Goal: Task Accomplishment & Management: Manage account settings

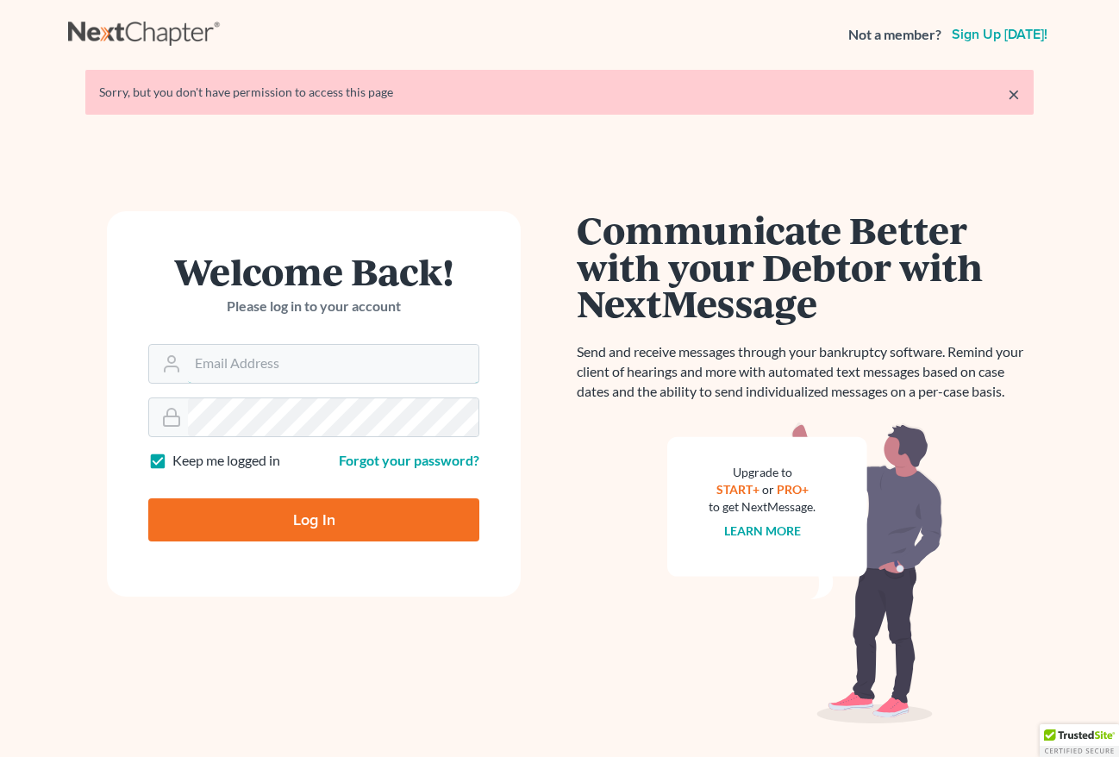
type input "[EMAIL_ADDRESS][DOMAIN_NAME]"
click at [322, 523] on input "Log In" at bounding box center [313, 519] width 331 height 43
type input "Thinking..."
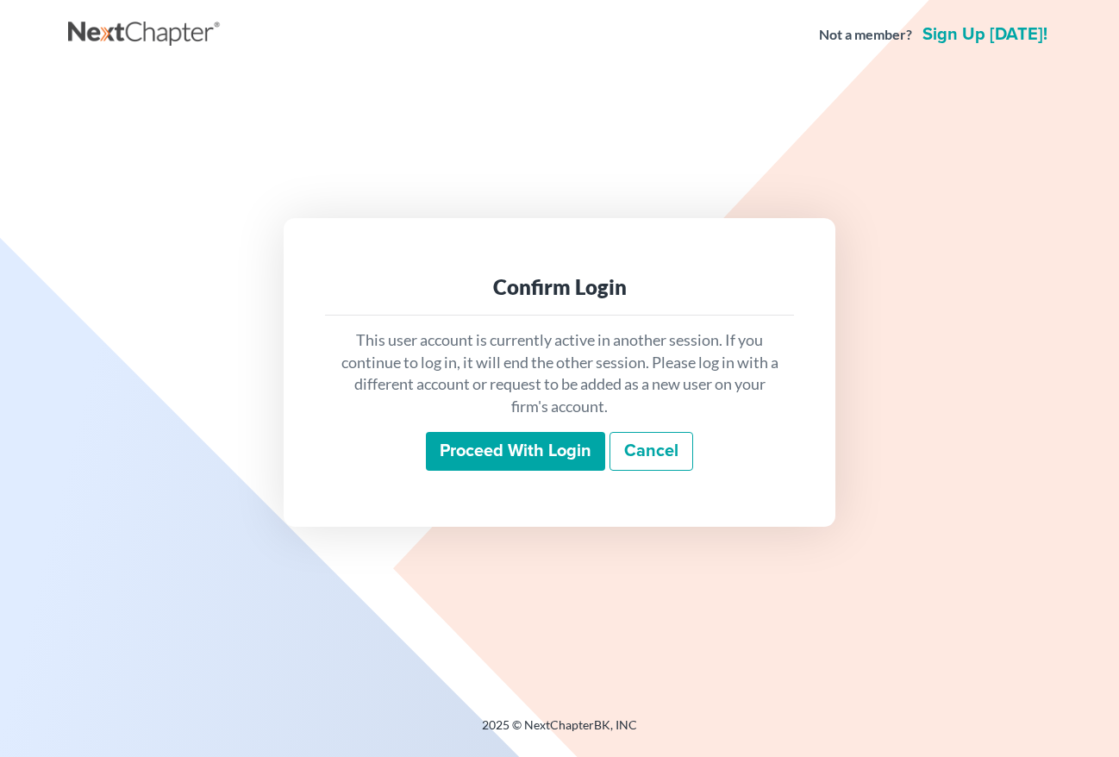
click at [502, 457] on input "Proceed with login" at bounding box center [515, 452] width 179 height 40
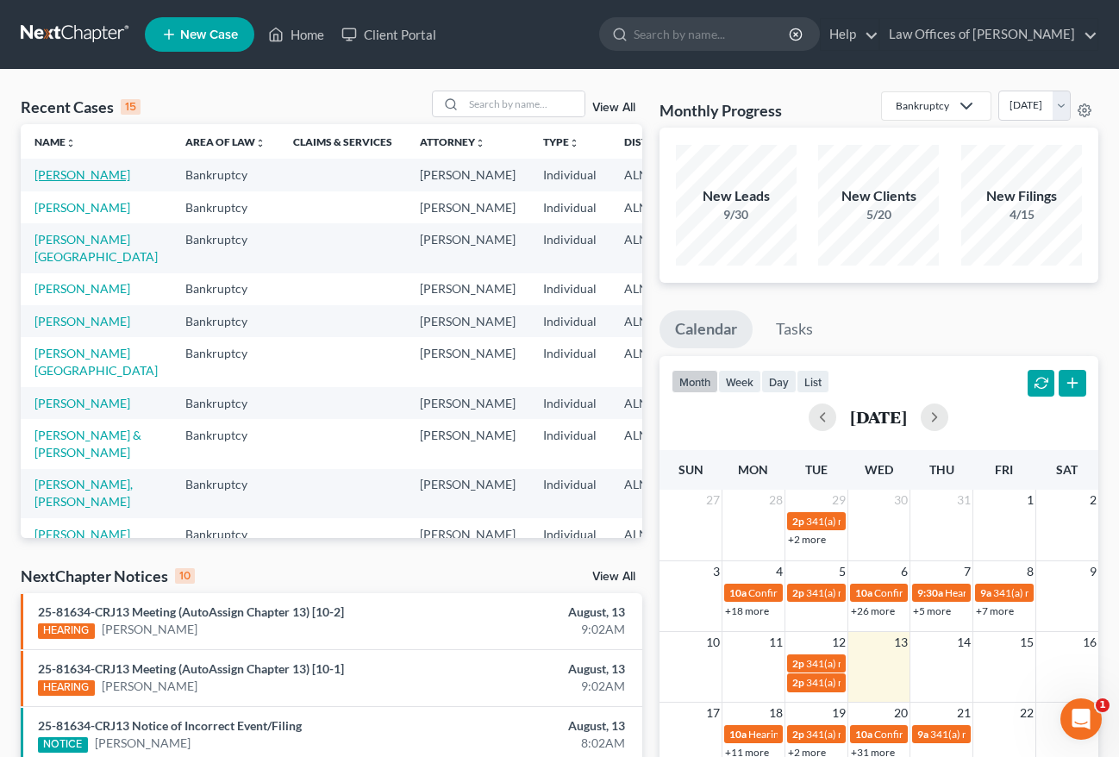
click at [55, 182] on link "[PERSON_NAME]" at bounding box center [82, 174] width 96 height 15
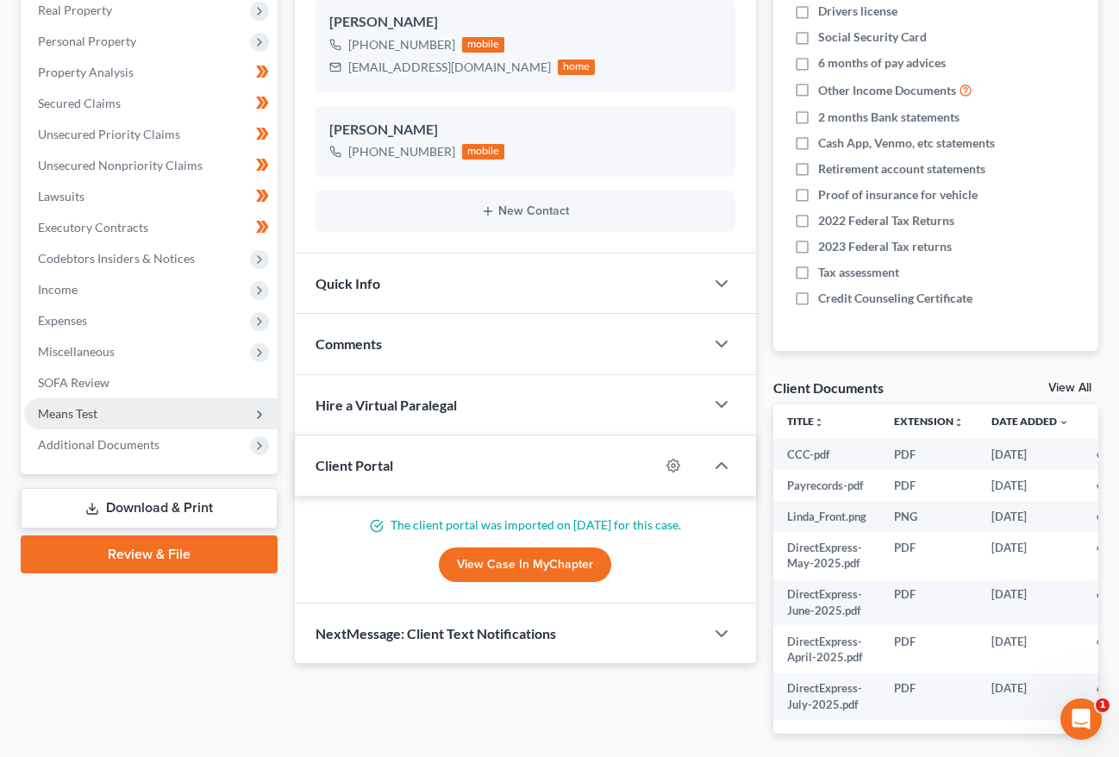
scroll to position [378, 0]
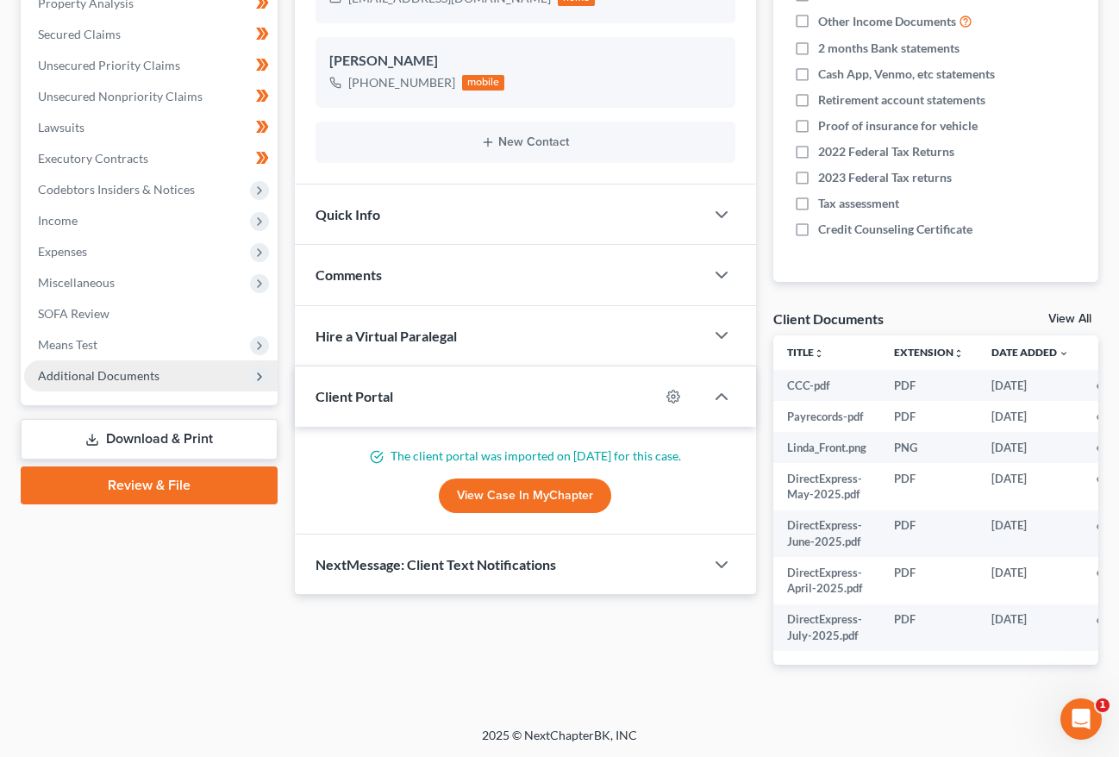
click at [123, 365] on span "Additional Documents" at bounding box center [150, 375] width 253 height 31
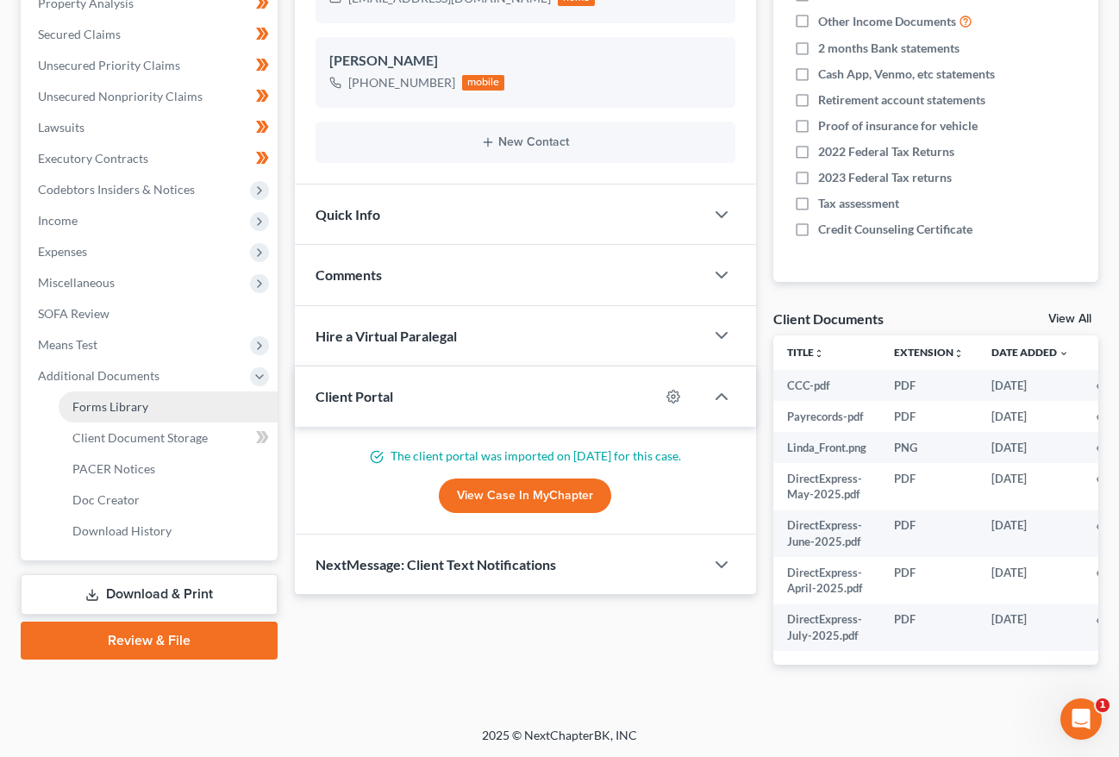
click at [135, 410] on span "Forms Library" at bounding box center [110, 406] width 76 height 15
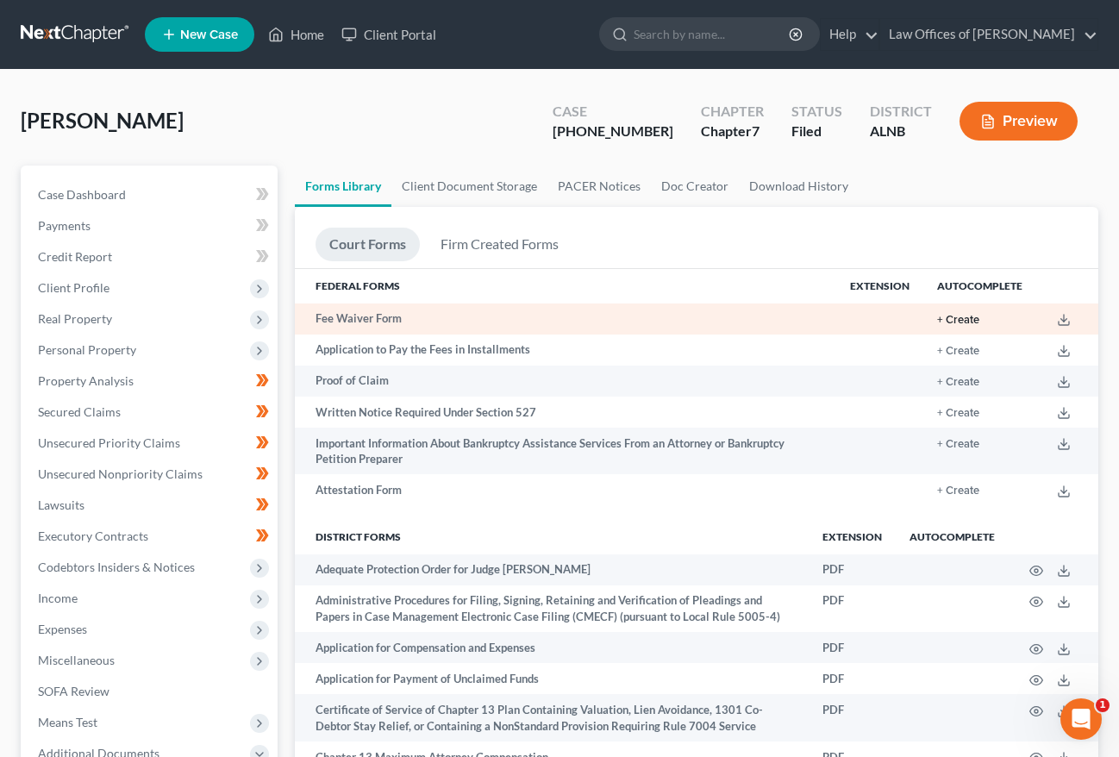
click at [956, 318] on button "+ Create" at bounding box center [958, 320] width 42 height 11
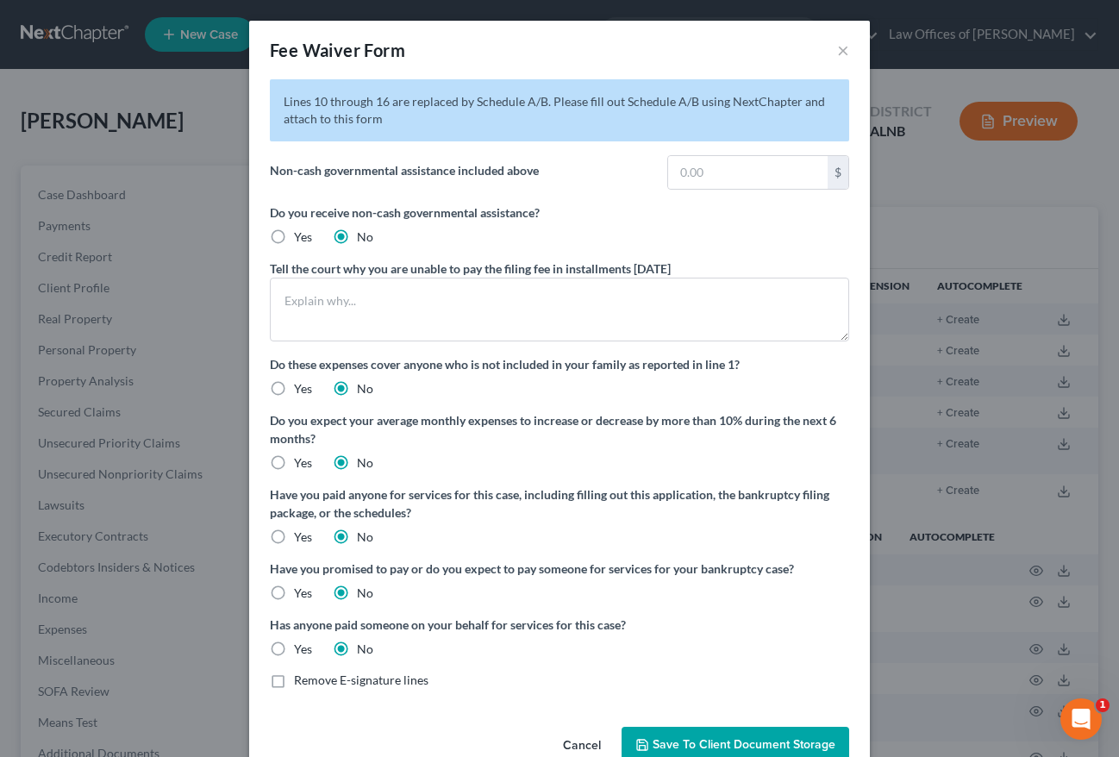
scroll to position [40, 0]
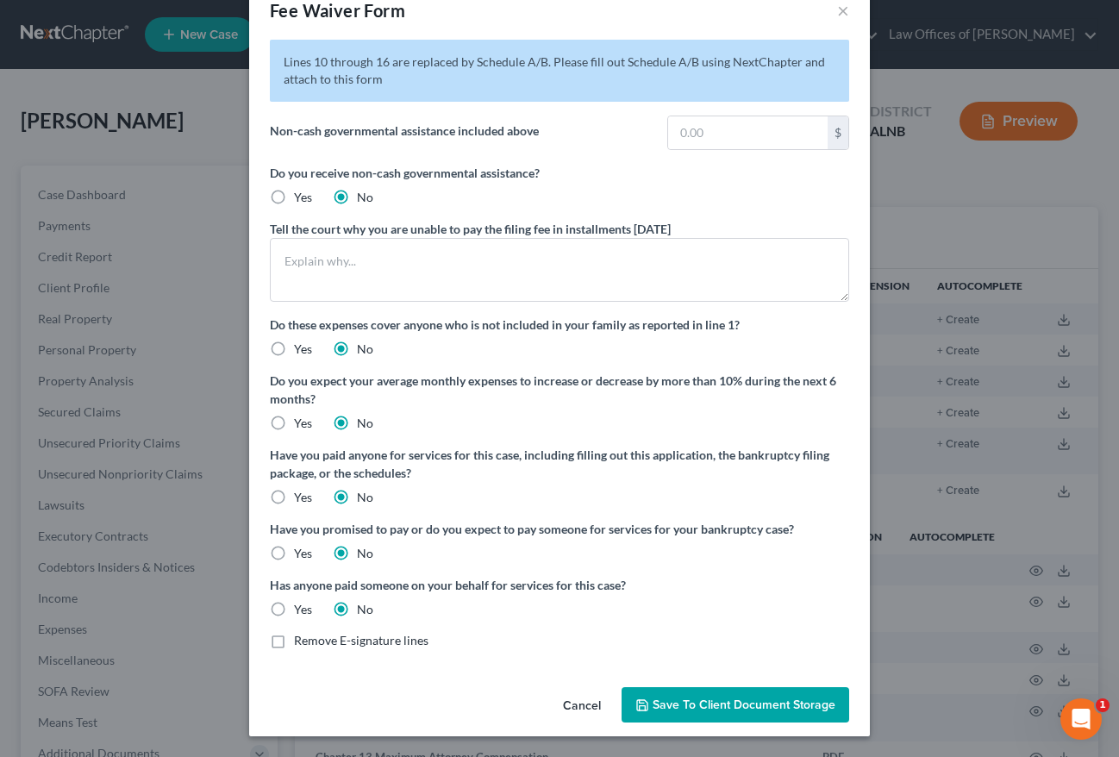
click at [639, 705] on icon "button" at bounding box center [642, 705] width 10 height 10
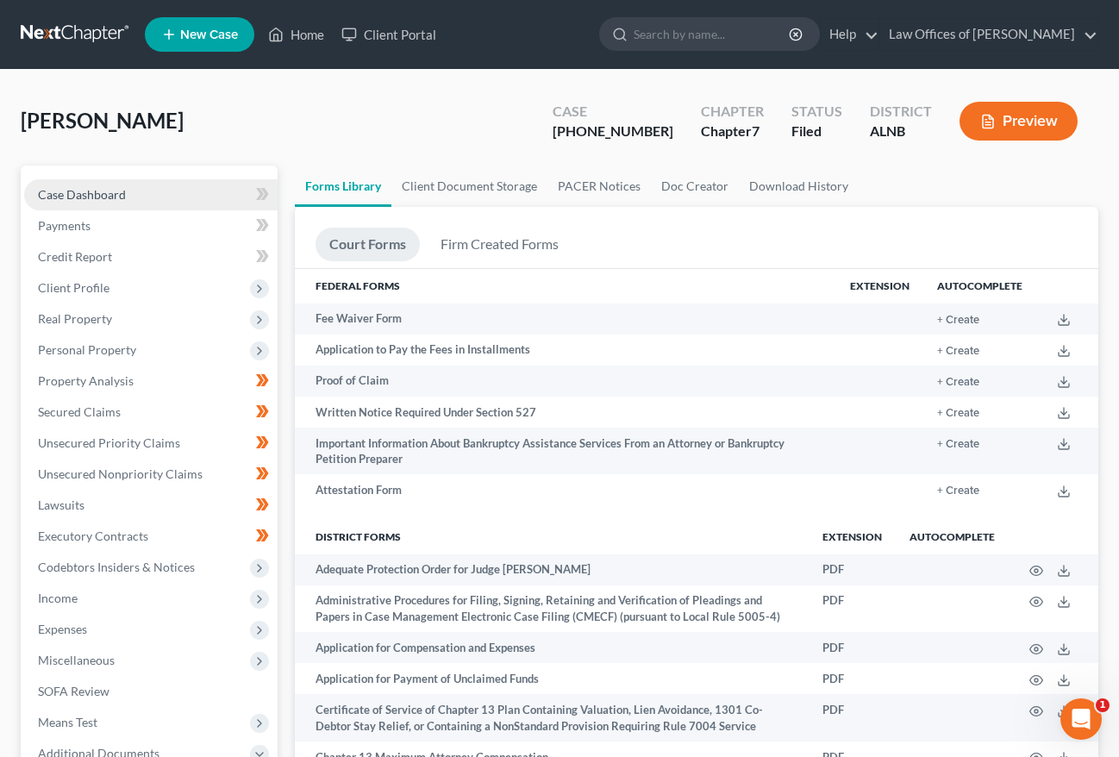
click at [149, 197] on link "Case Dashboard" at bounding box center [150, 194] width 253 height 31
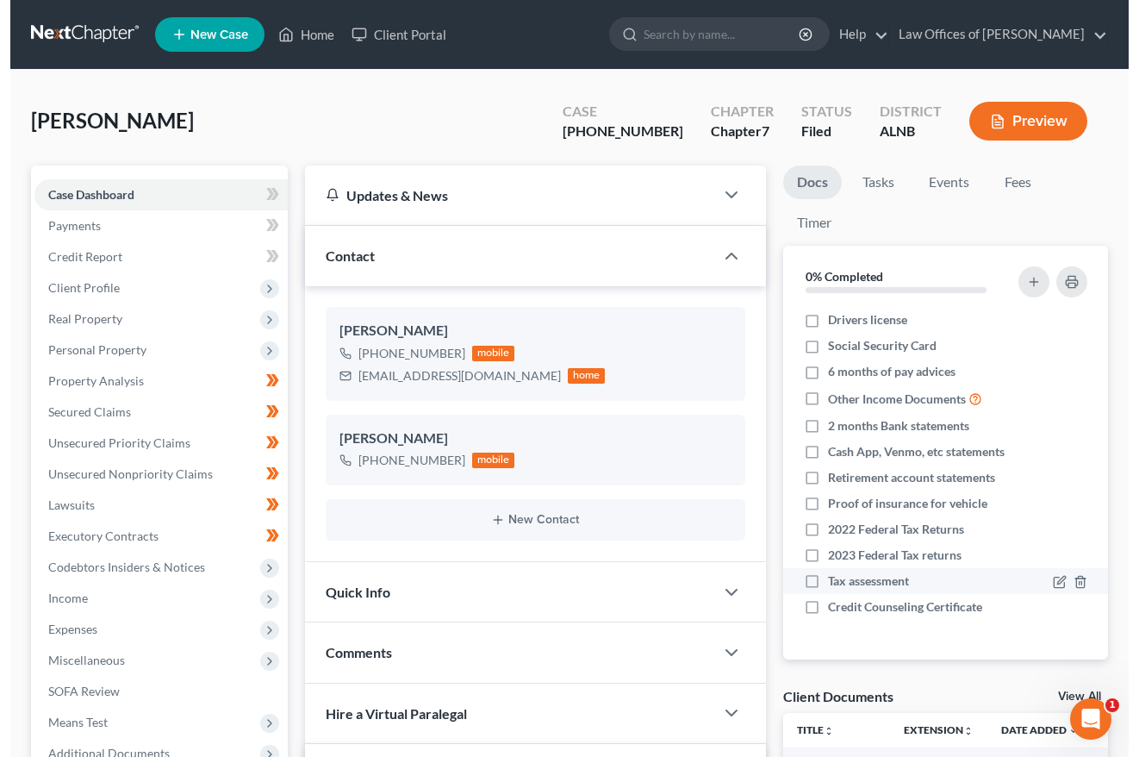
scroll to position [393, 0]
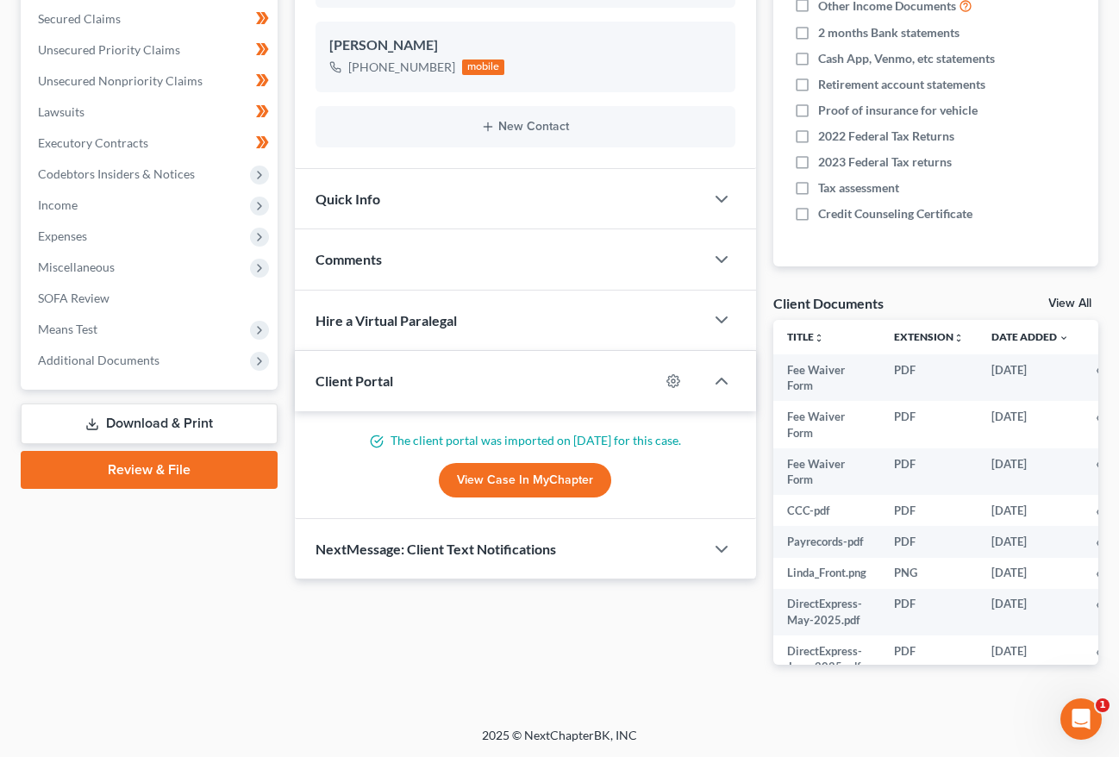
click at [3, 358] on div "Fuller, Linda Upgraded Case 25-81631-7 Chapter Chapter 7 Status Filed District …" at bounding box center [559, 202] width 1119 height 1050
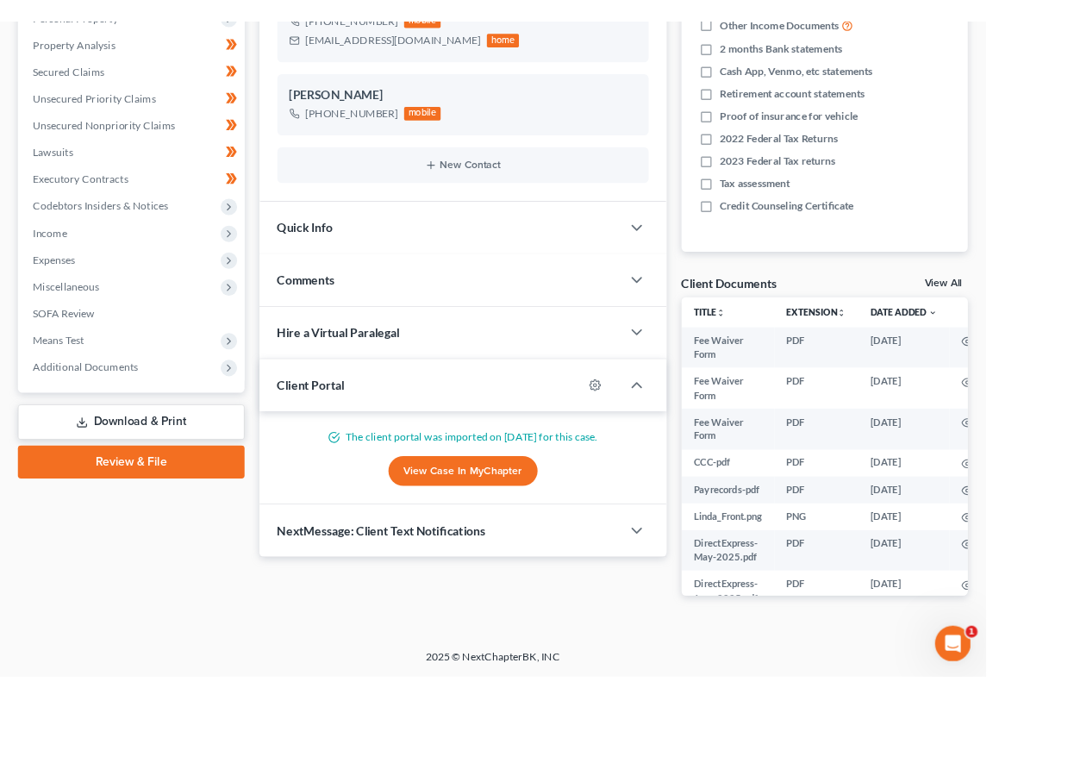
scroll to position [353, 0]
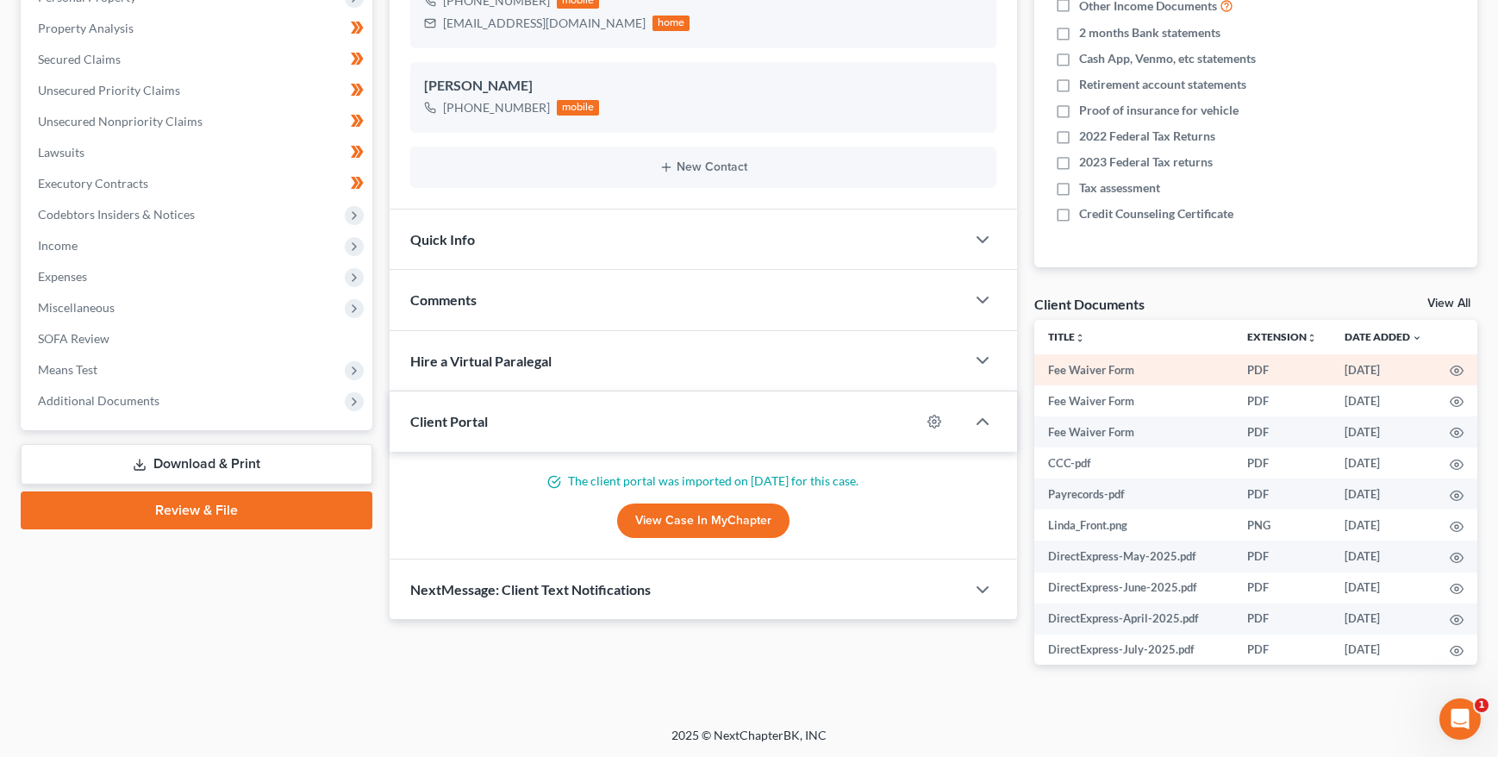
click at [1090, 362] on td "Fee Waiver Form" at bounding box center [1133, 369] width 199 height 31
click at [1118, 372] on icon "button" at bounding box center [1457, 371] width 14 height 14
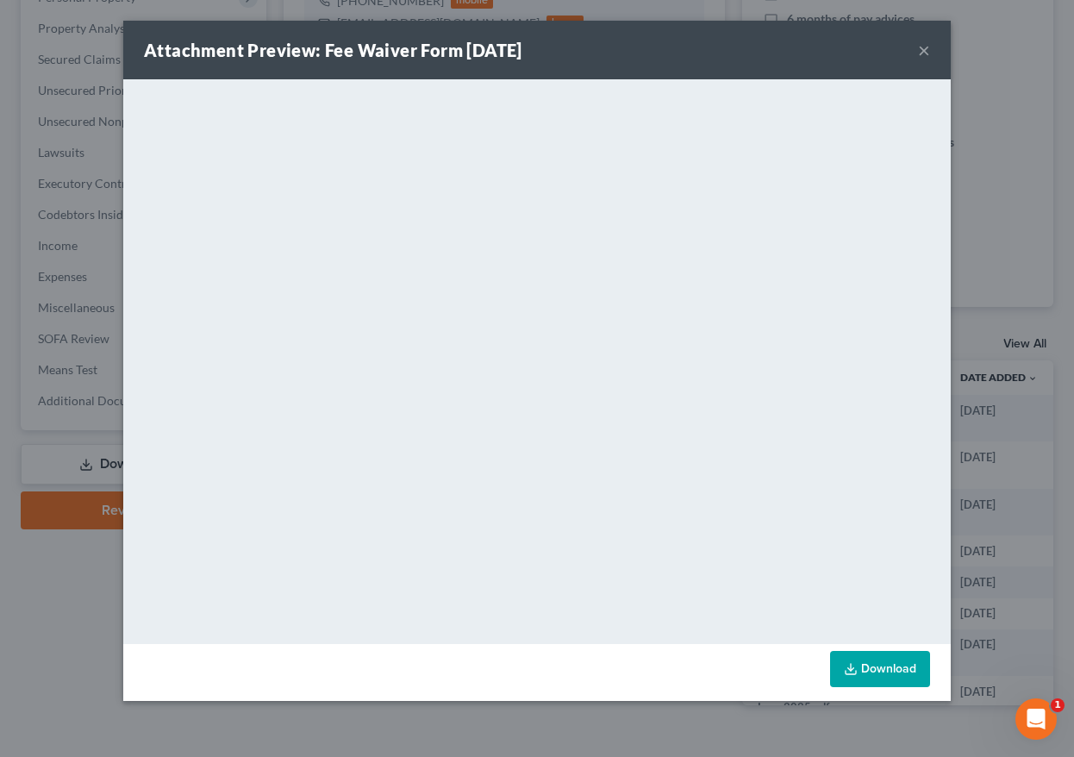
click at [928, 49] on button "×" at bounding box center [924, 50] width 12 height 21
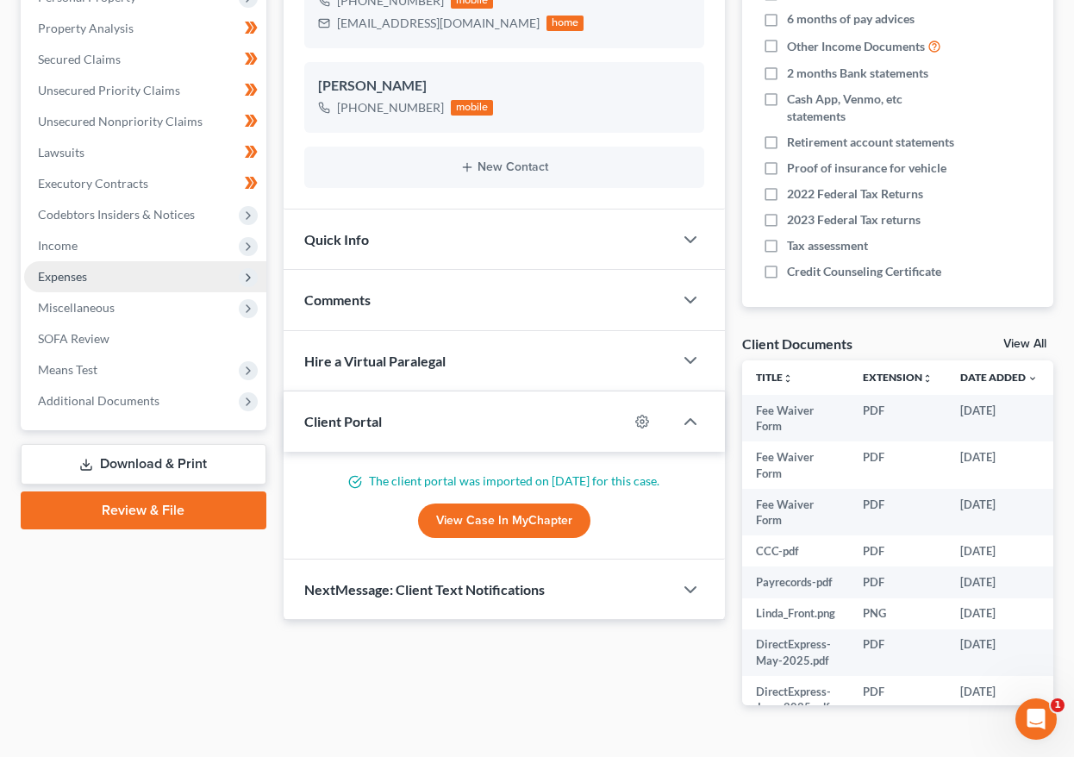
scroll to position [0, 0]
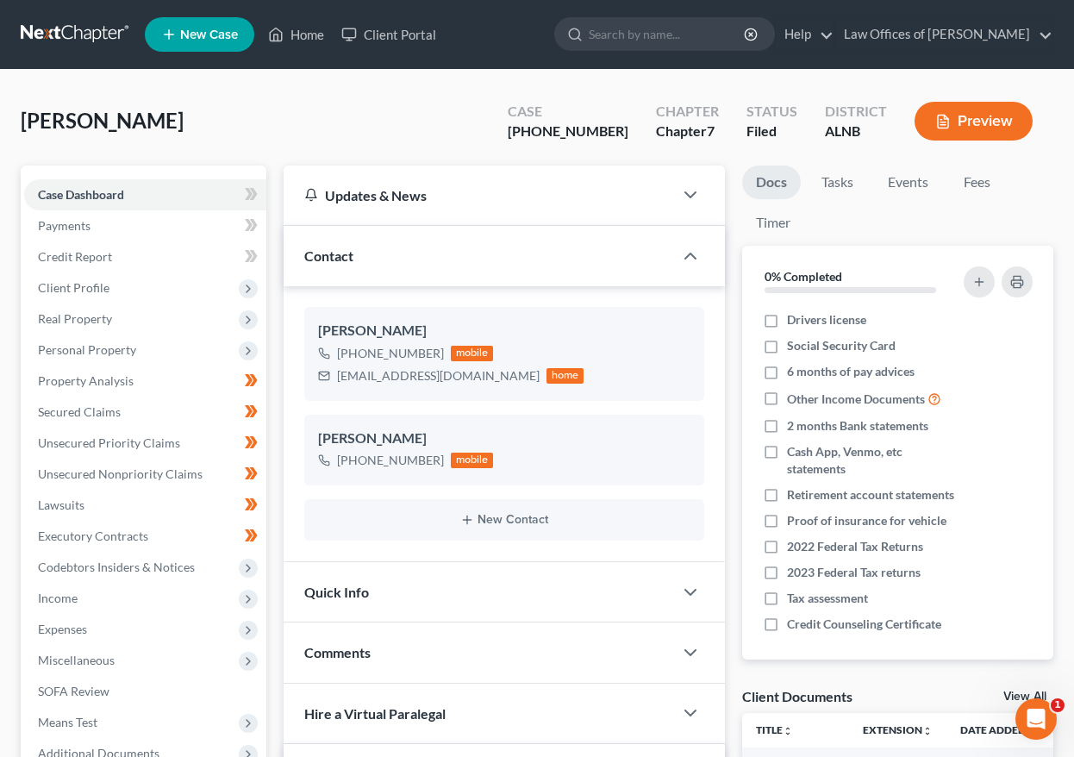
drag, startPoint x: 91, startPoint y: 55, endPoint x: 122, endPoint y: 22, distance: 46.3
click at [116, 30] on nav "Home New Case Client Portal Law Offices of Joseph G. Pleva plevalaw@gmail.com M…" at bounding box center [537, 34] width 1074 height 69
click at [93, 36] on link at bounding box center [76, 34] width 110 height 31
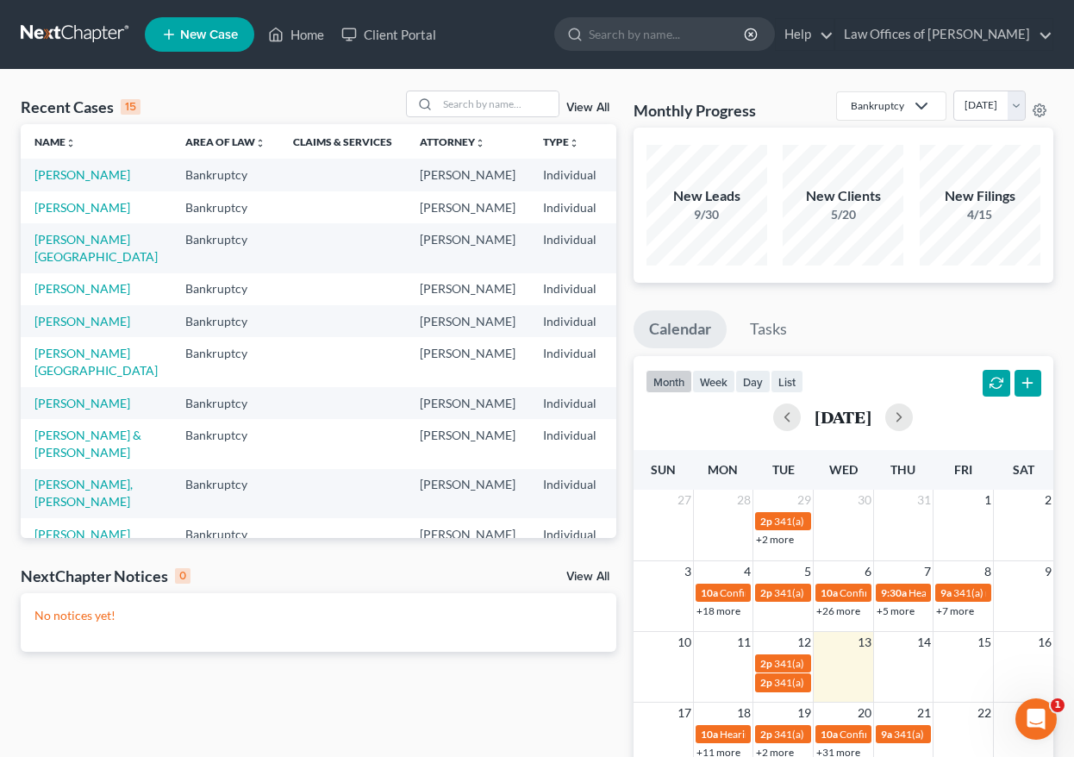
scroll to position [9, 0]
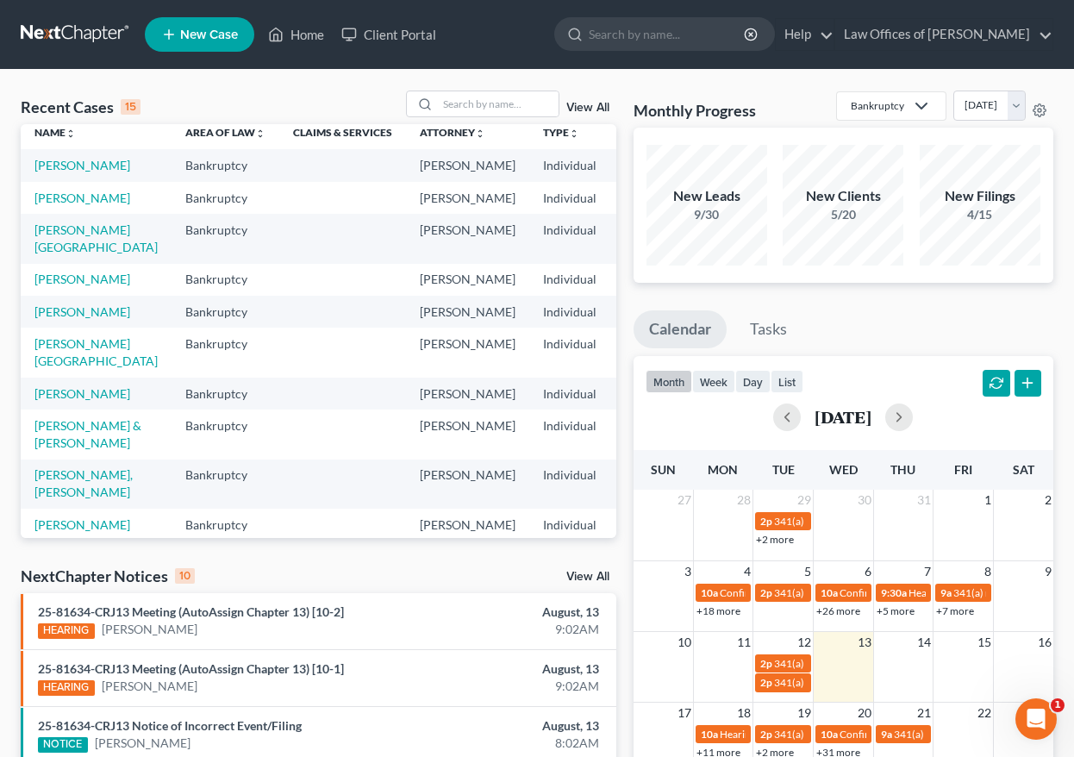
click at [574, 573] on link "View All" at bounding box center [587, 577] width 43 height 12
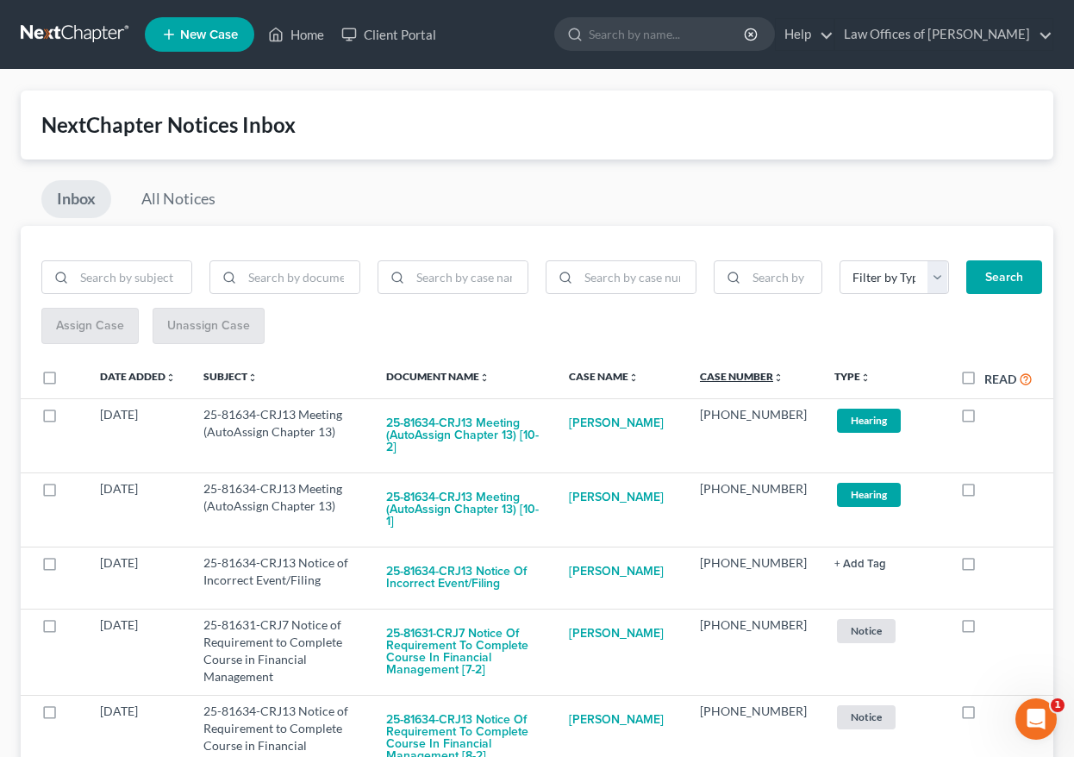
click at [746, 372] on link "Case Number unfold_more expand_more expand_less" at bounding box center [742, 376] width 84 height 13
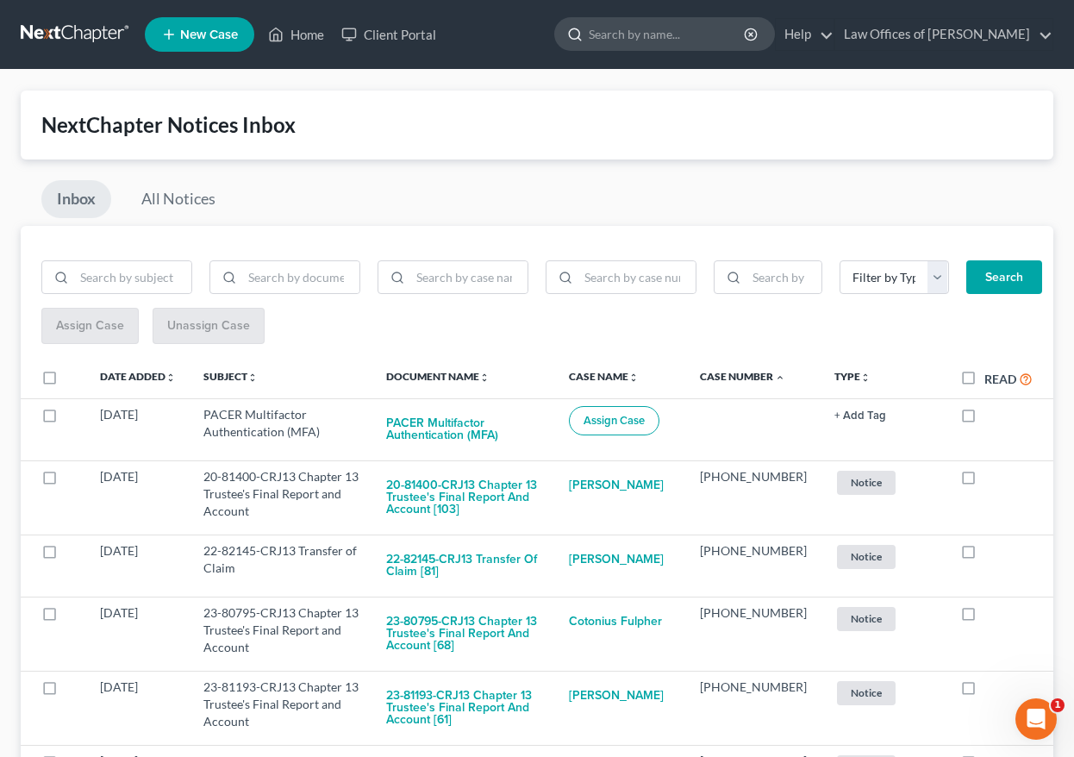
click at [673, 44] on input "search" at bounding box center [668, 34] width 158 height 32
type input "graham"
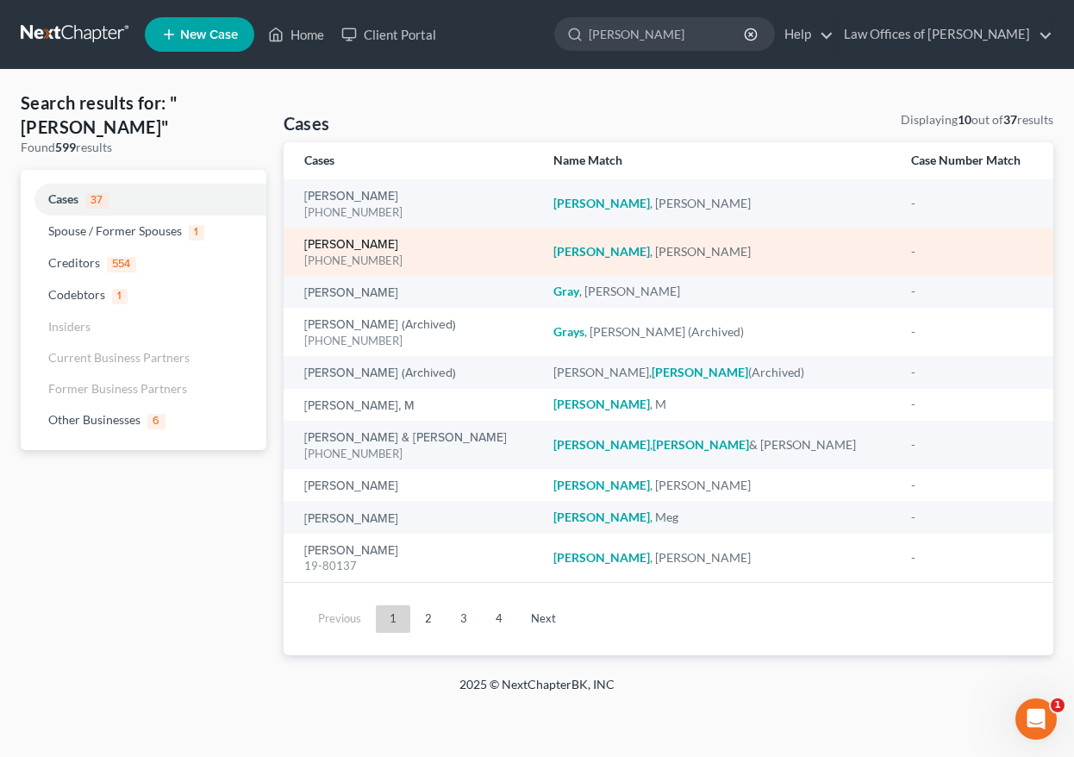
click at [341, 244] on link "[PERSON_NAME]" at bounding box center [351, 245] width 94 height 12
select select "1"
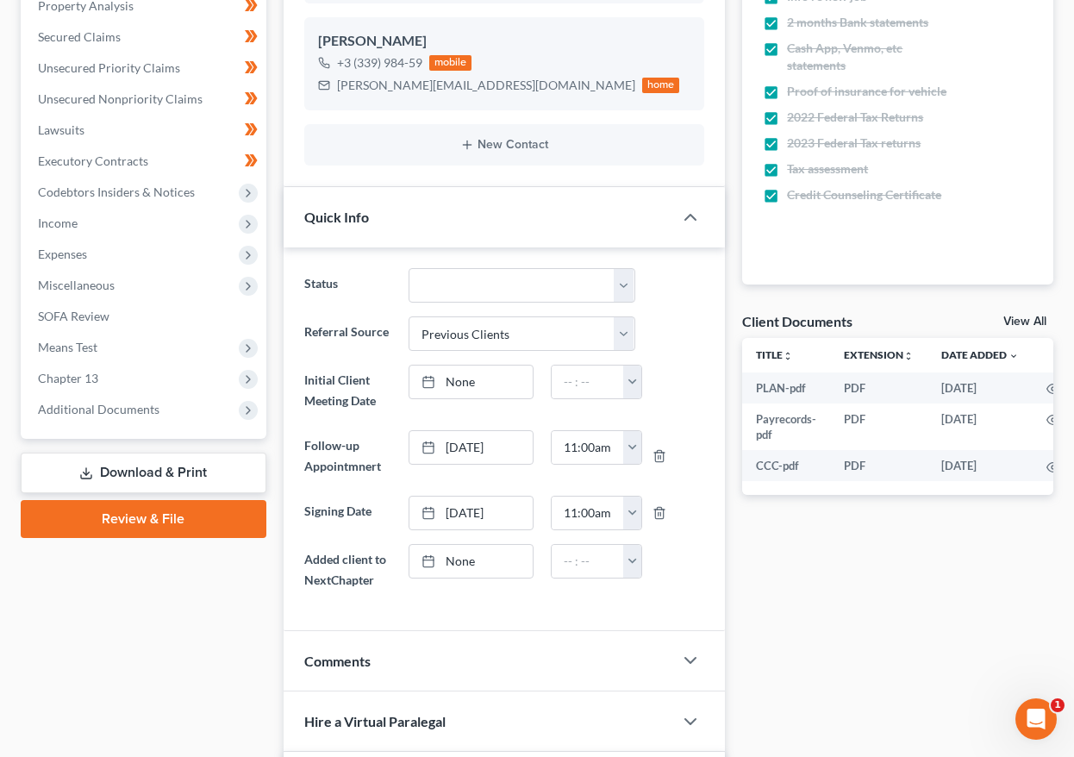
scroll to position [409, 0]
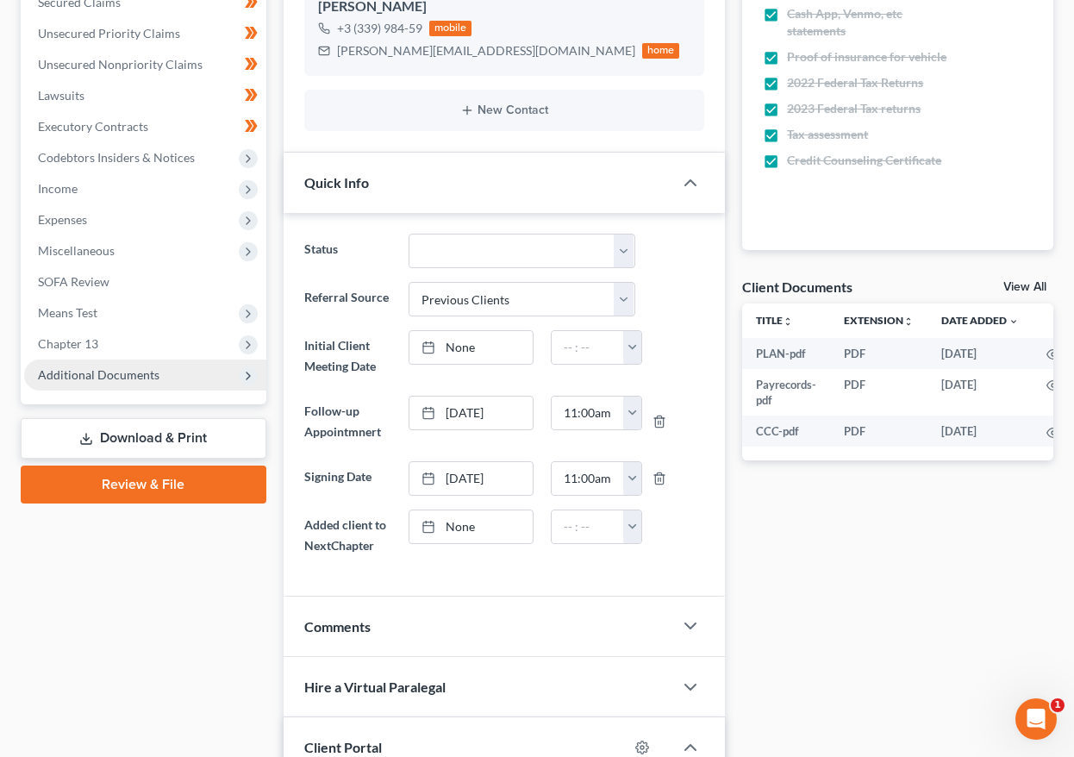
click at [128, 378] on span "Additional Documents" at bounding box center [99, 374] width 122 height 15
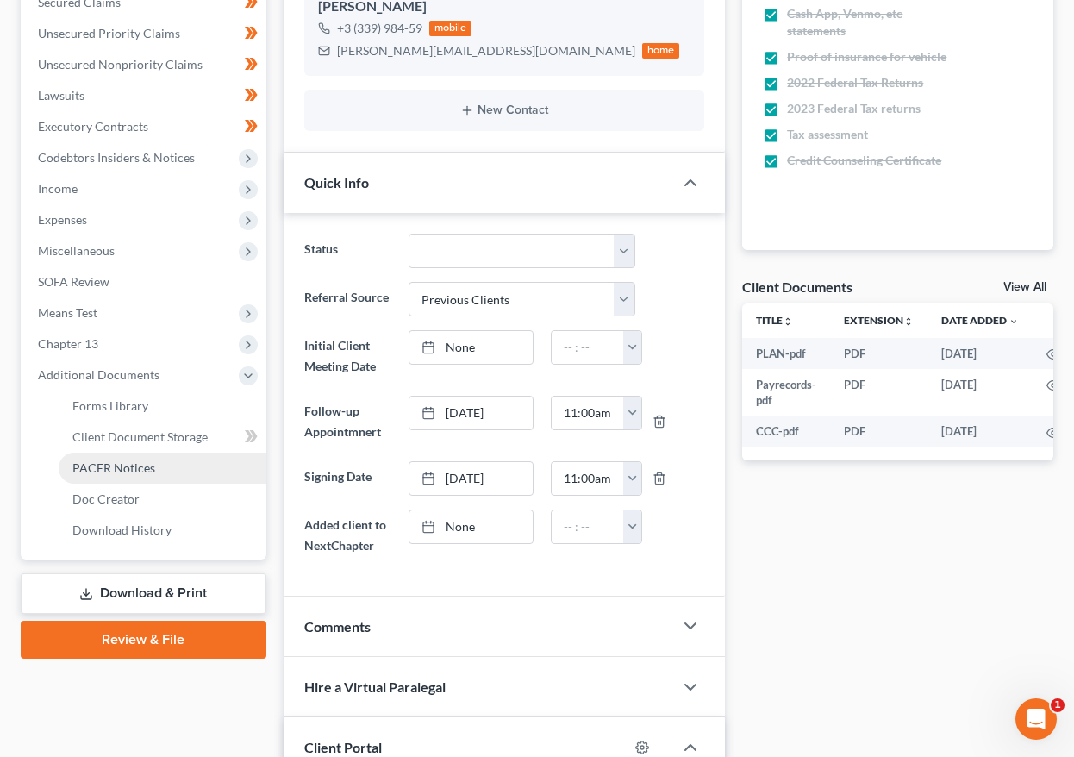
click at [112, 460] on span "PACER Notices" at bounding box center [113, 467] width 83 height 15
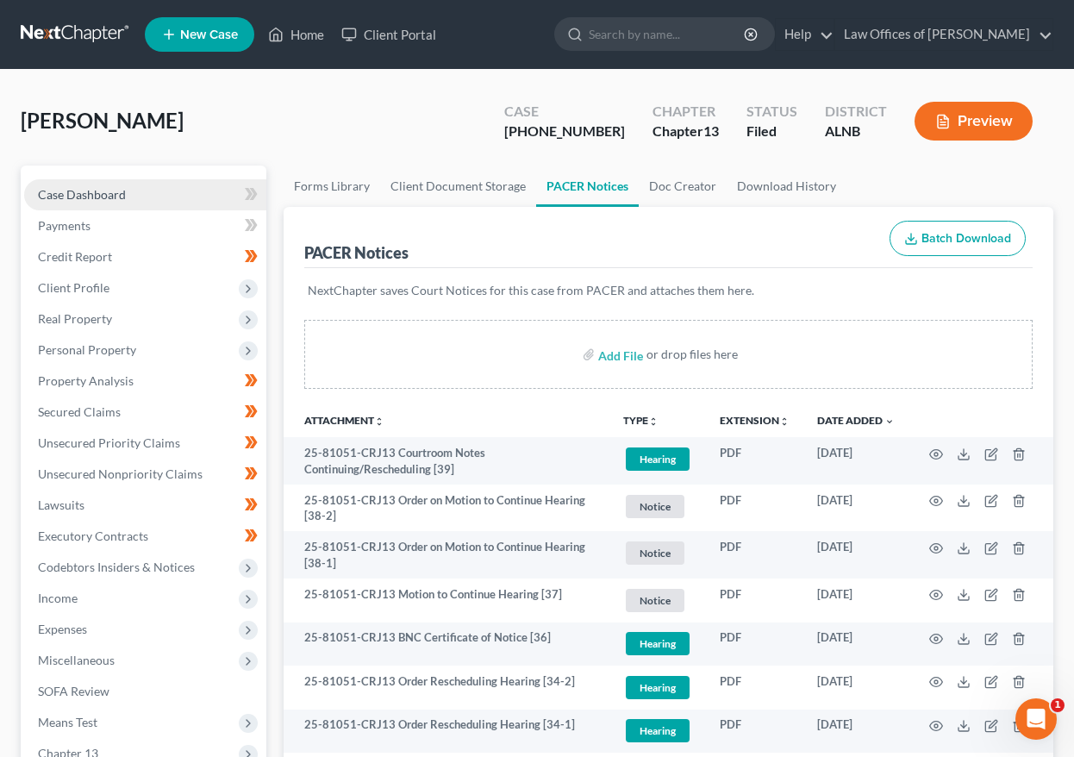
click at [88, 197] on span "Case Dashboard" at bounding box center [82, 194] width 88 height 15
select select "1"
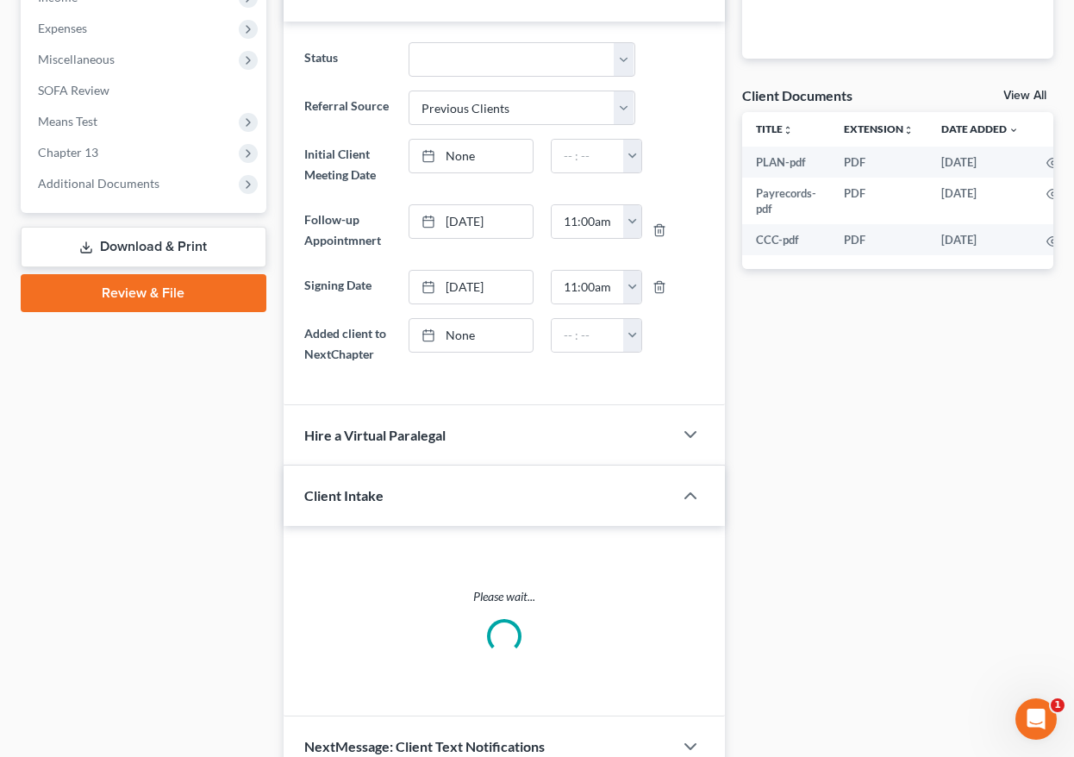
scroll to position [614, 0]
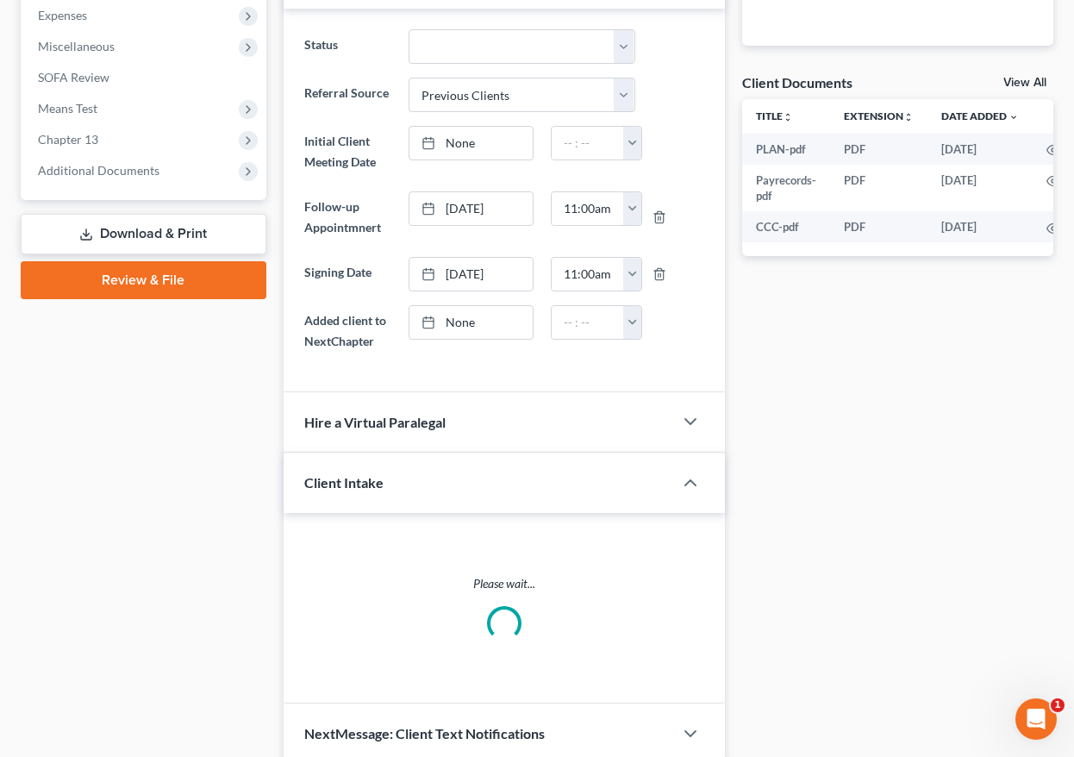
click at [702, 484] on div at bounding box center [699, 482] width 52 height 34
click at [695, 484] on polyline "button" at bounding box center [690, 482] width 10 height 5
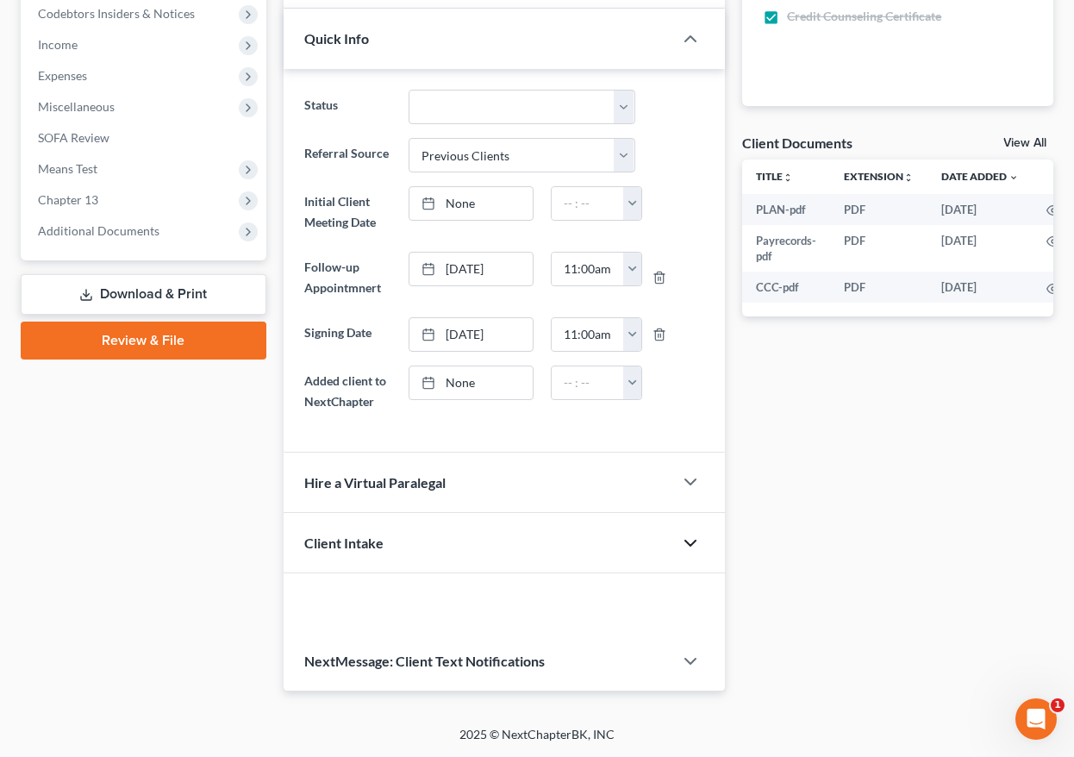
scroll to position [496, 0]
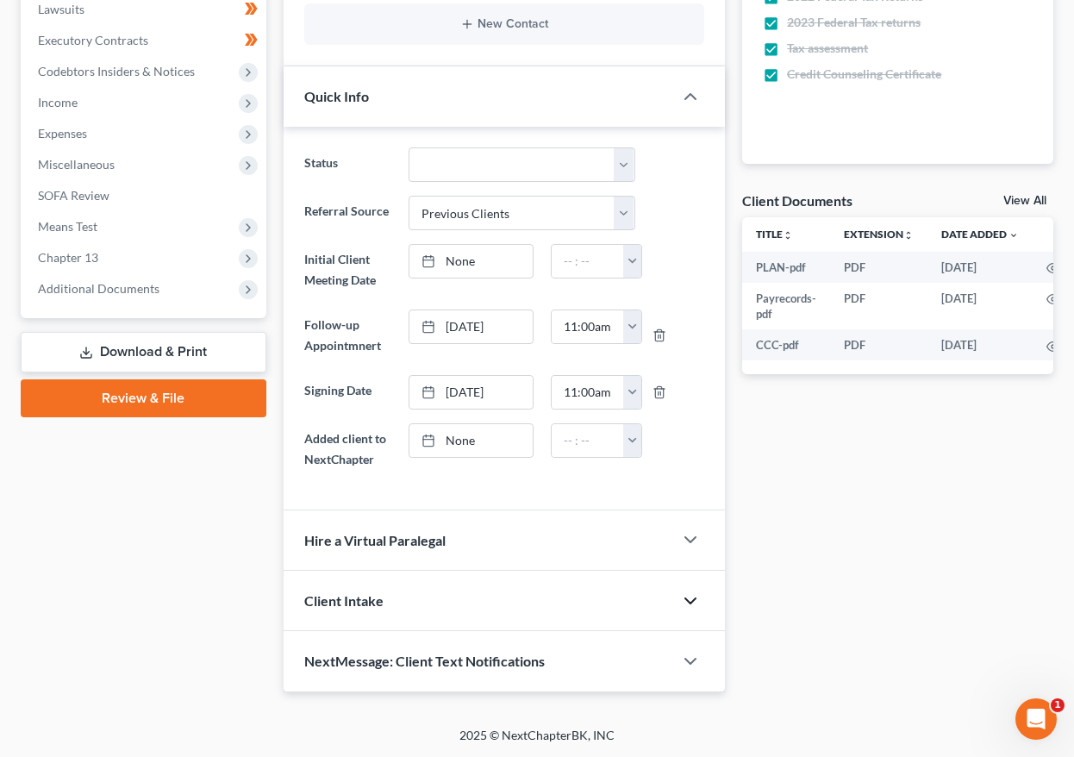
click at [695, 484] on div "Status Confirmed Discharged Dismissed Filed In Progress Lead Lost Lead Ready to…" at bounding box center [505, 318] width 442 height 383
click at [694, 590] on icon "button" at bounding box center [690, 600] width 21 height 21
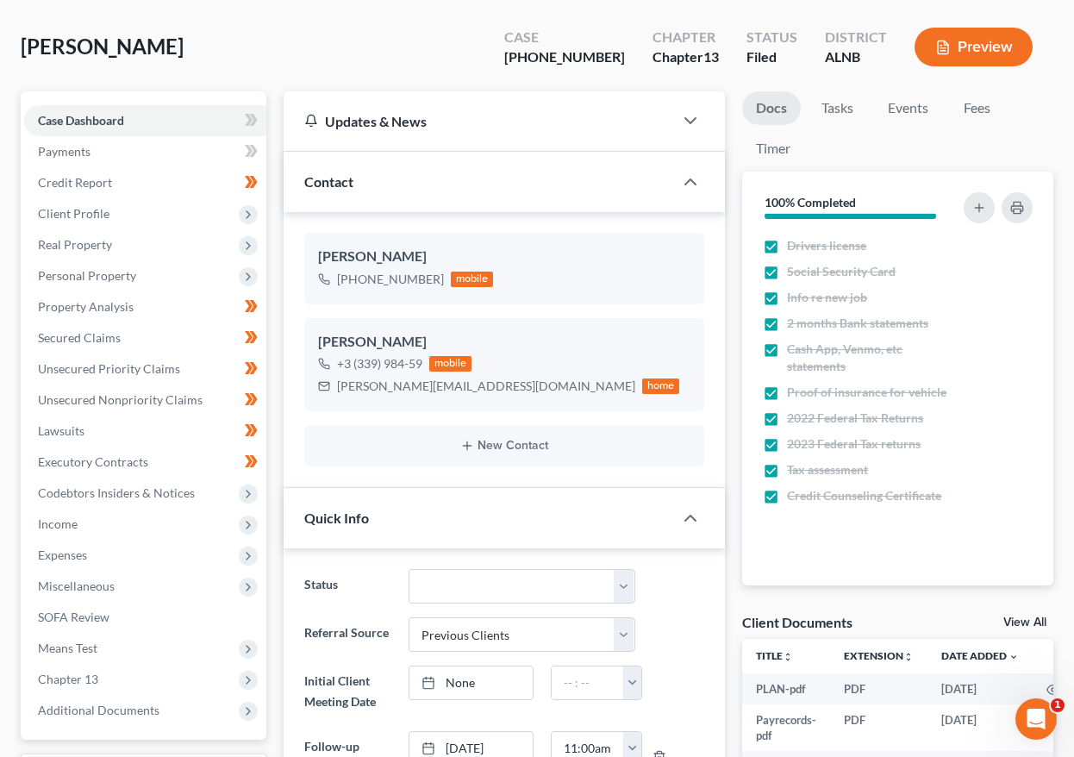
scroll to position [0, 0]
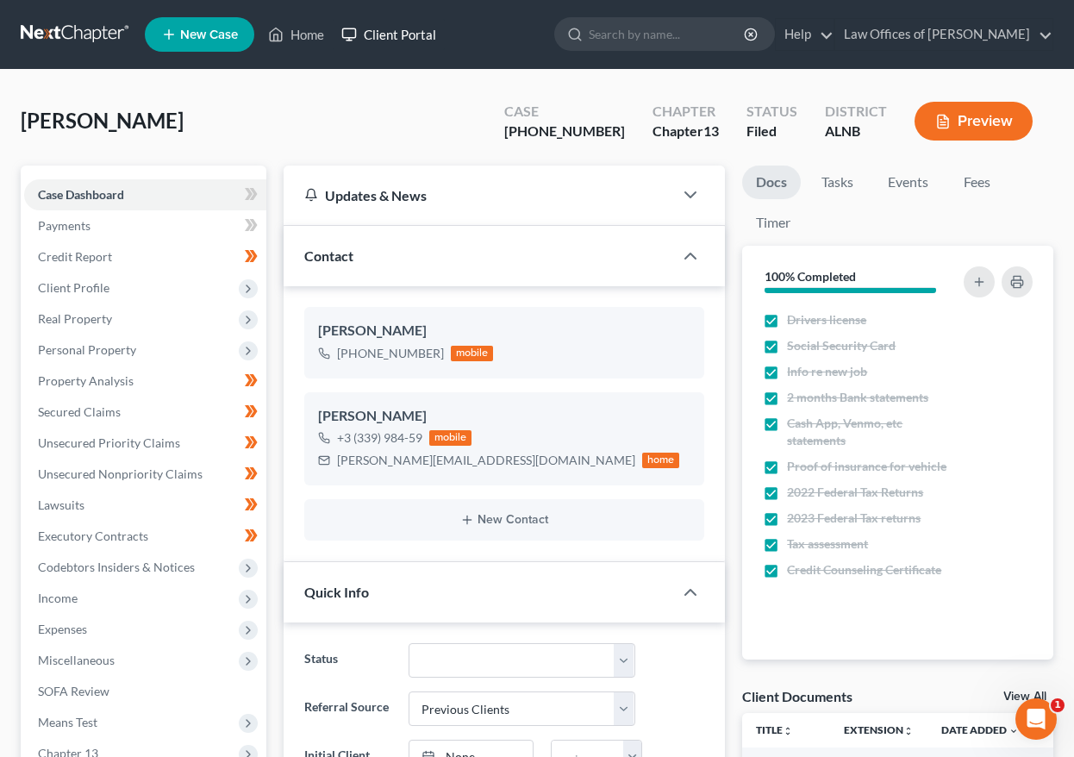
click at [388, 32] on link "Client Portal" at bounding box center [389, 34] width 112 height 31
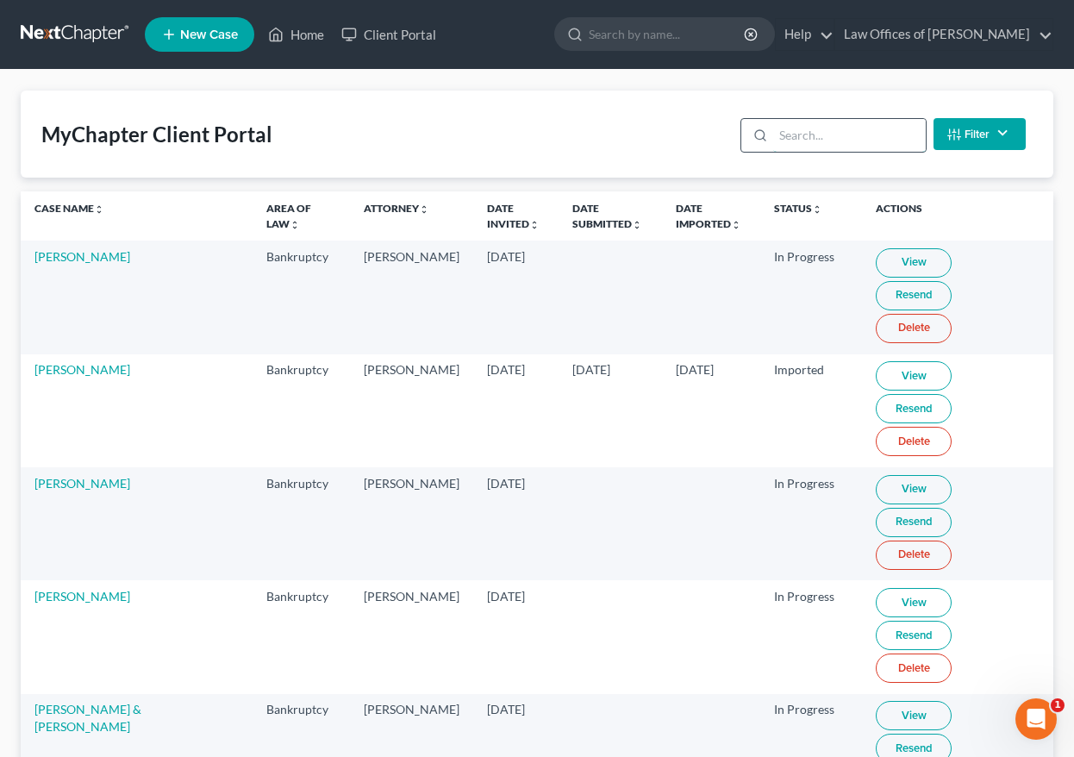
click at [834, 136] on input "search" at bounding box center [849, 135] width 153 height 33
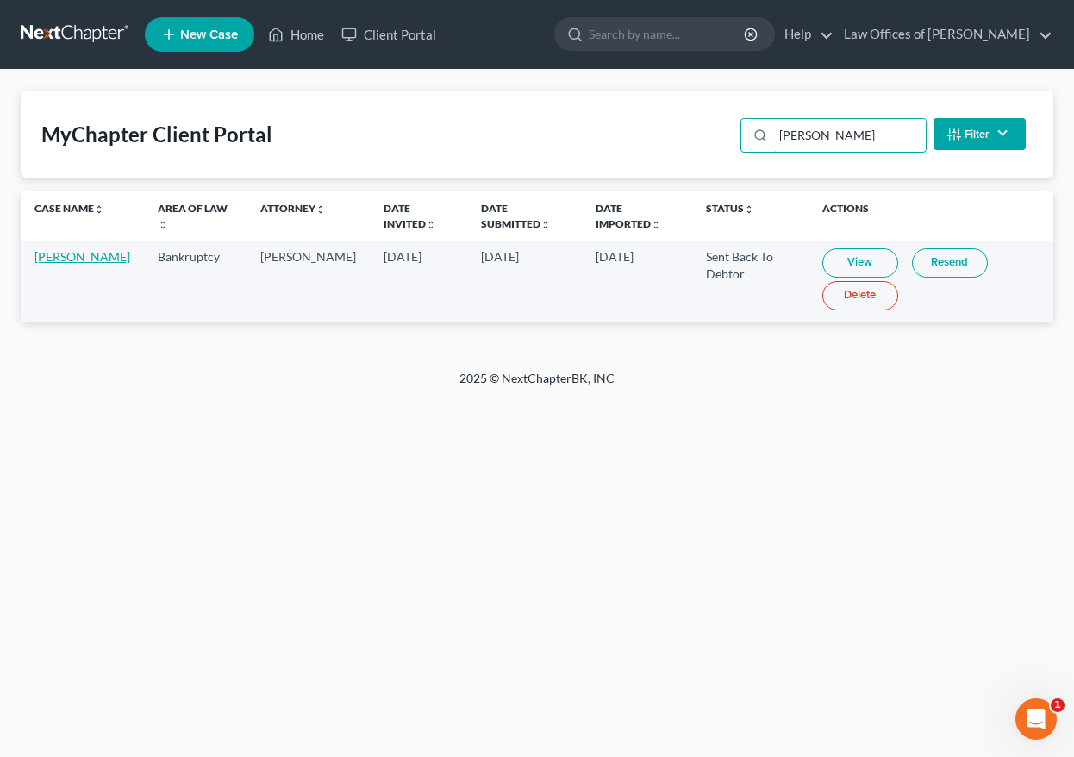
type input "graham"
click at [63, 264] on link "[PERSON_NAME]" at bounding box center [82, 256] width 96 height 15
select select "4"
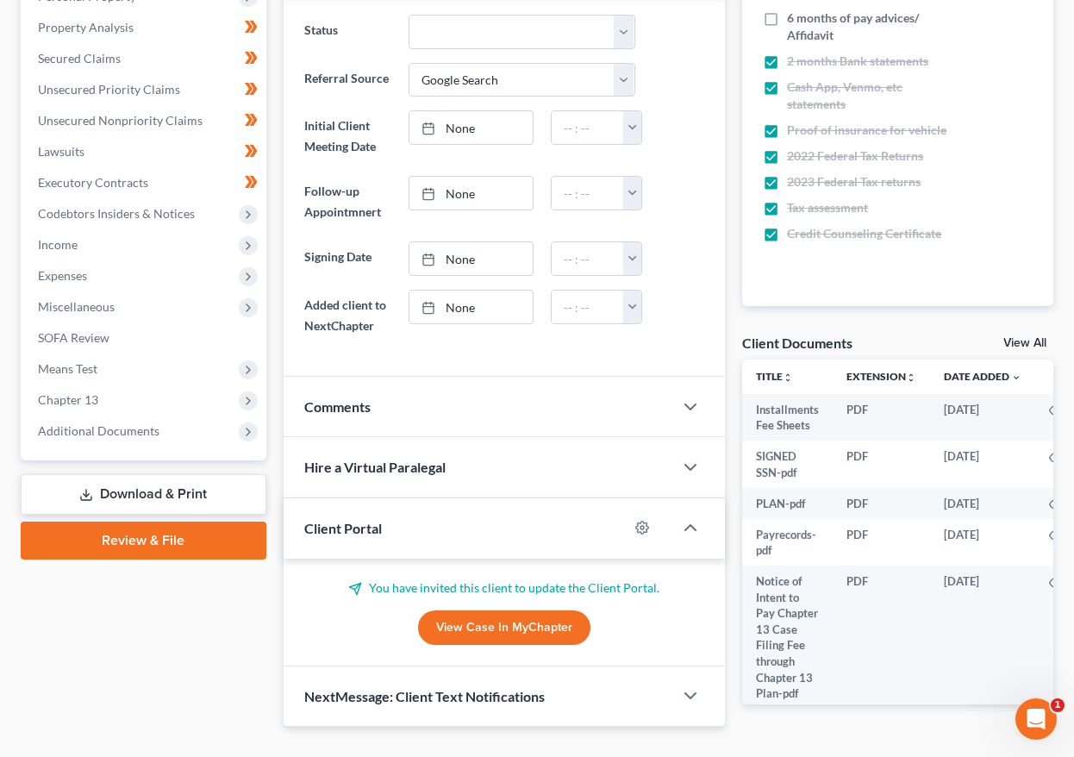
scroll to position [355, 0]
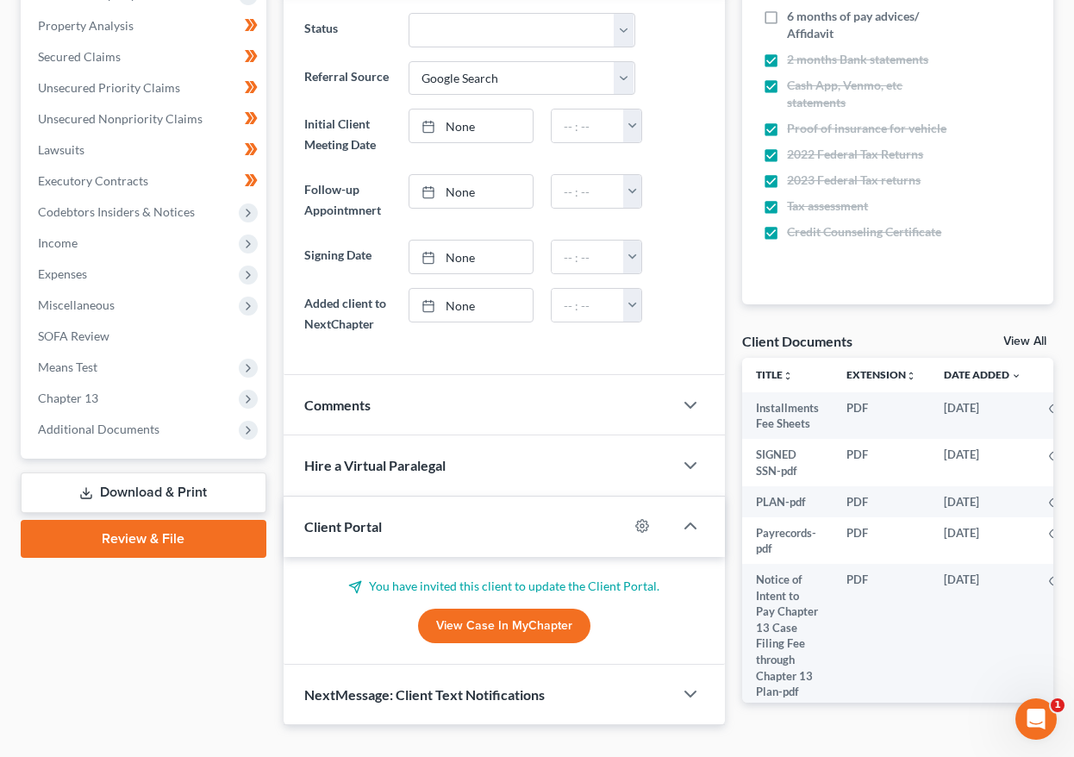
click at [535, 634] on link "View Case in MyChapter" at bounding box center [504, 626] width 172 height 34
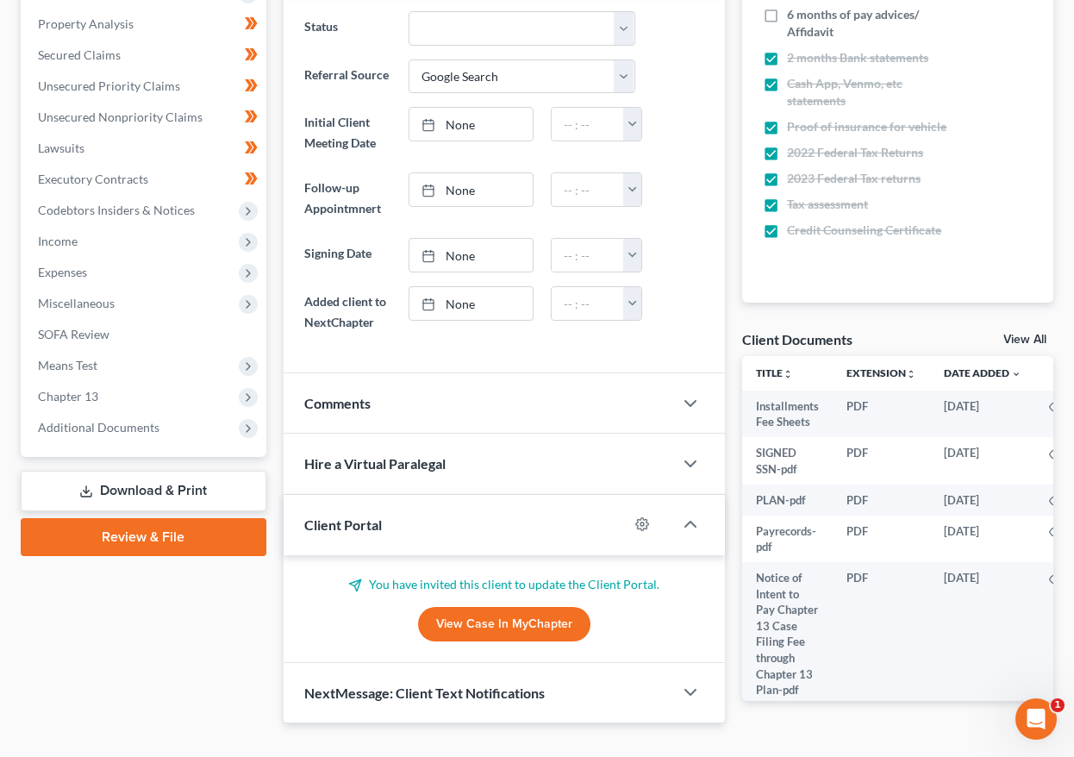
scroll to position [0, 0]
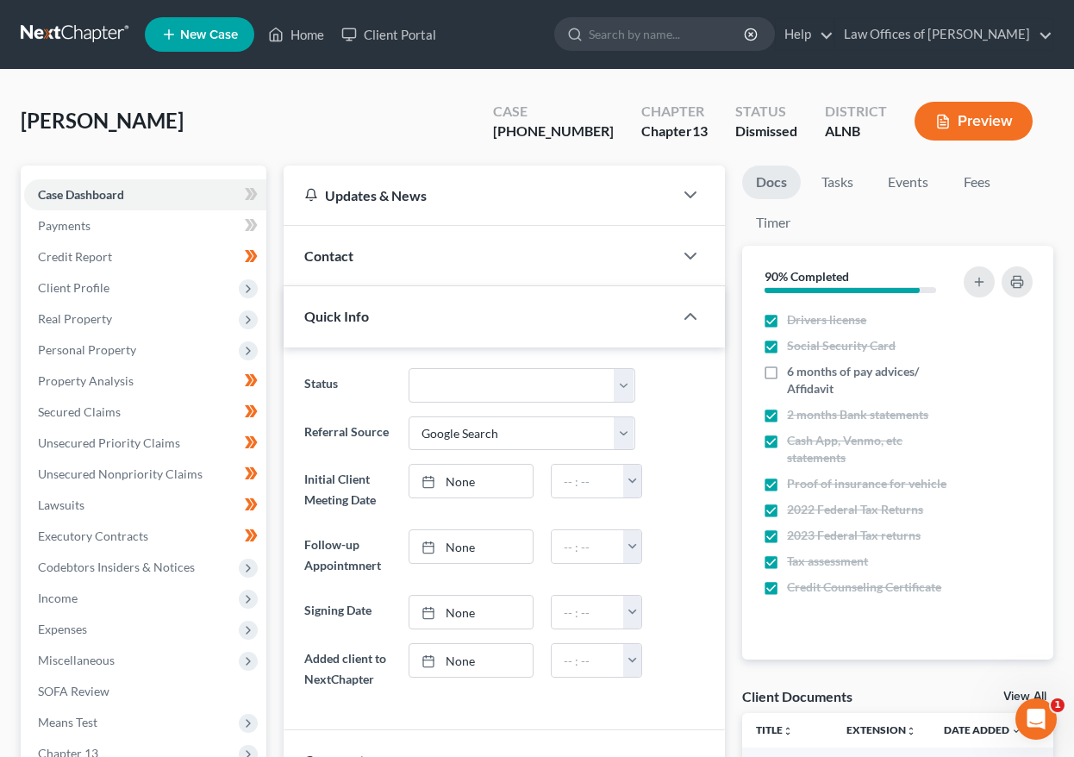
click at [103, 34] on link at bounding box center [76, 34] width 110 height 31
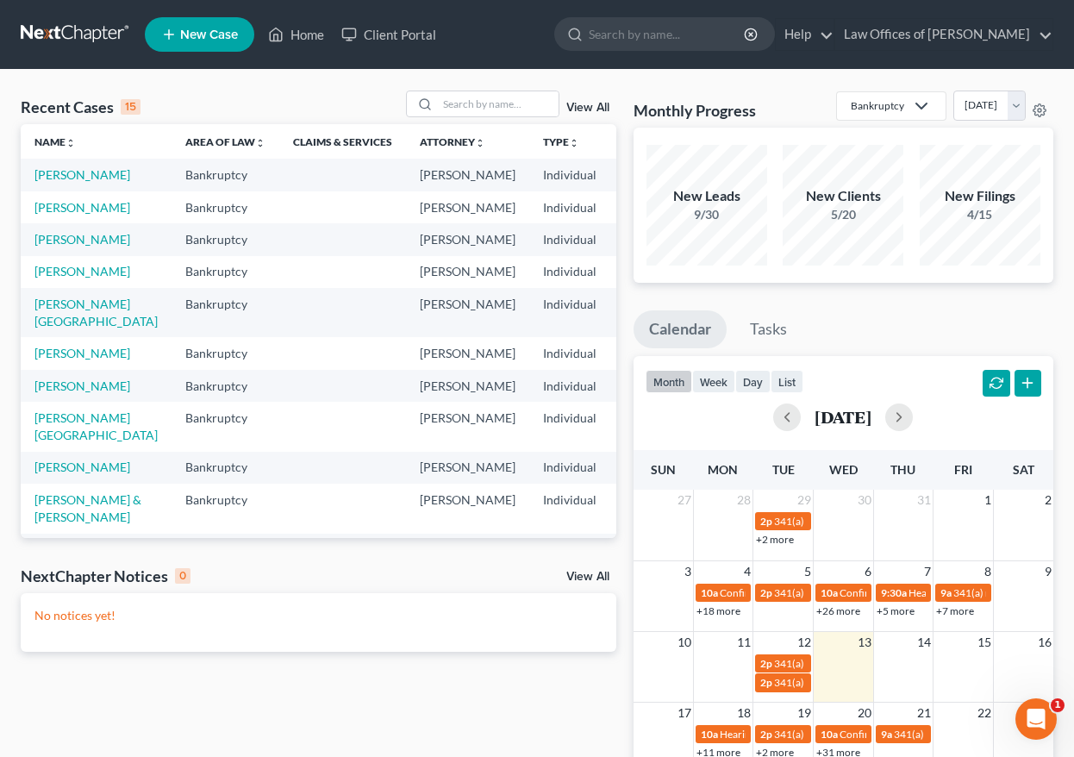
click at [590, 104] on link "View All" at bounding box center [587, 108] width 43 height 12
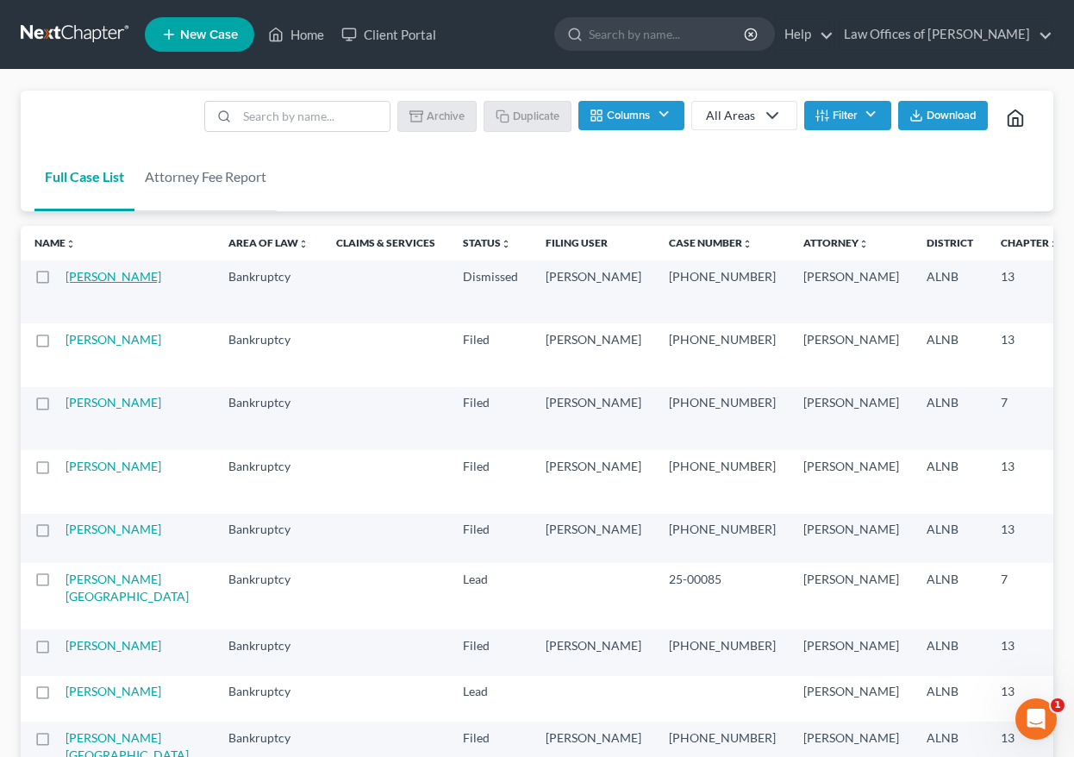
click at [99, 279] on link "[PERSON_NAME]" at bounding box center [114, 276] width 96 height 15
select select "4"
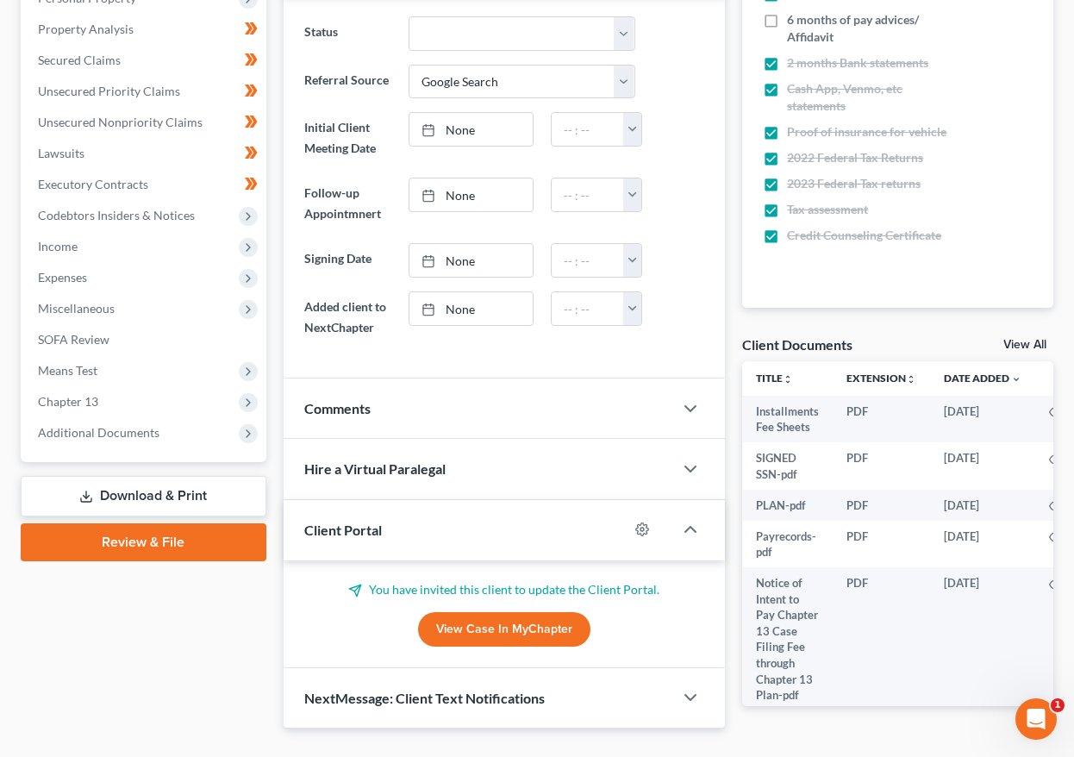
scroll to position [393, 0]
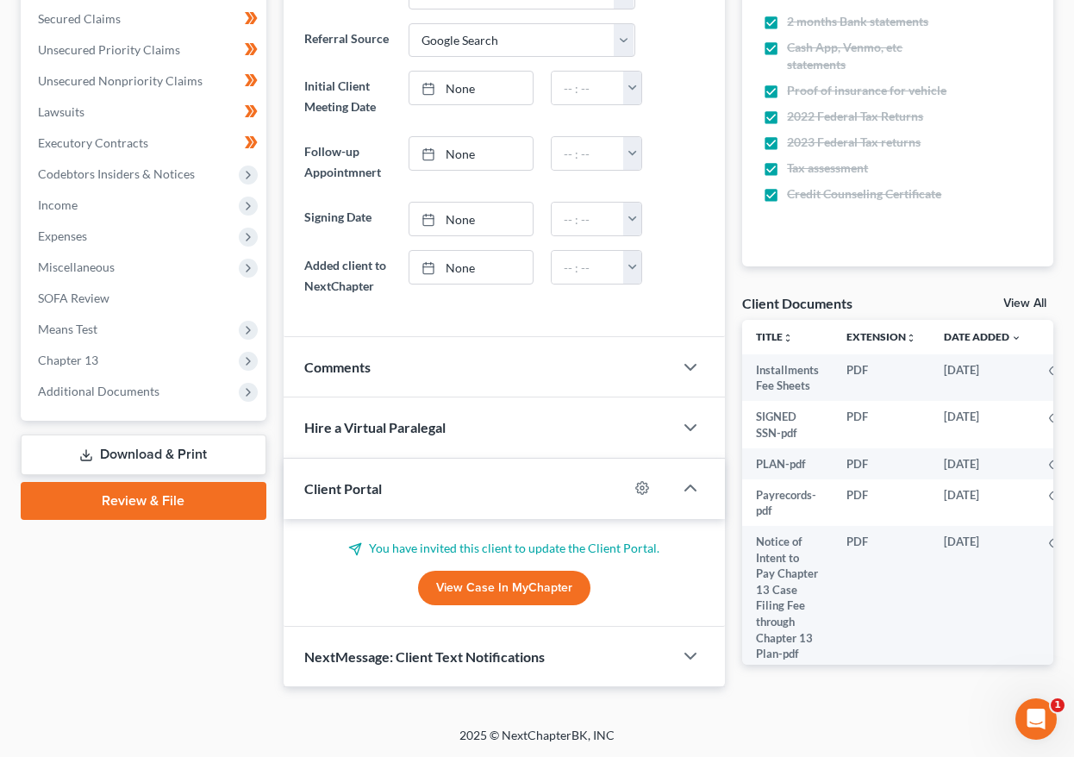
click at [500, 579] on link "View Case in MyChapter" at bounding box center [504, 588] width 172 height 34
